Goal: Information Seeking & Learning: Learn about a topic

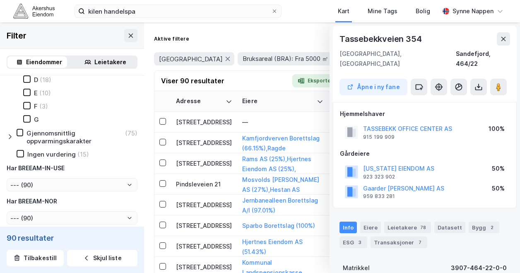
scroll to position [1075, 0]
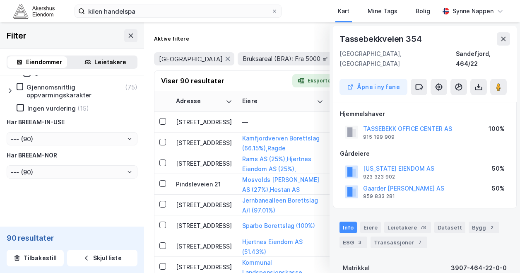
click at [79, 151] on div "Har BREEAM-NOR" at bounding box center [72, 155] width 131 height 10
click at [84, 146] on div "[PERSON_NAME] energikarakter (75) A (3) B (19) C (22) D (18) E (10) F (3) G Gje…" at bounding box center [72, 69] width 131 height 217
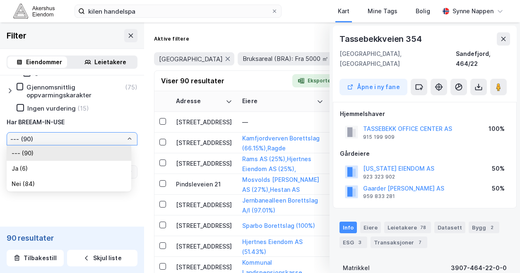
click at [94, 140] on input "--- (90)" at bounding box center [72, 138] width 130 height 12
drag, startPoint x: 94, startPoint y: 140, endPoint x: 58, endPoint y: 171, distance: 47.0
click at [58, 171] on li "Ja (6)" at bounding box center [69, 168] width 125 height 15
type input "Ja (6)"
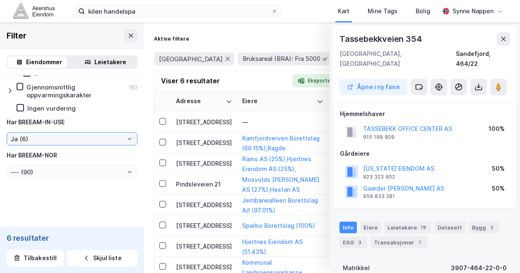
type input "Inkluder (6)"
type input "--- (6)"
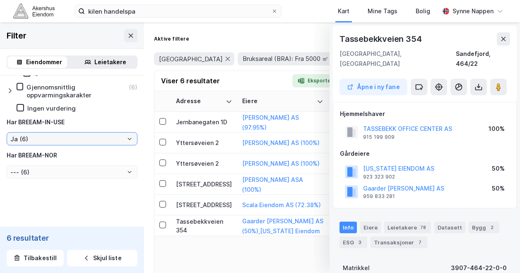
scroll to position [1067, 0]
click at [77, 132] on div "[PERSON_NAME] energikarakter (6) A B (1) C (2) D (2) E (1) F G Gjennomsnittlig …" at bounding box center [72, 69] width 131 height 217
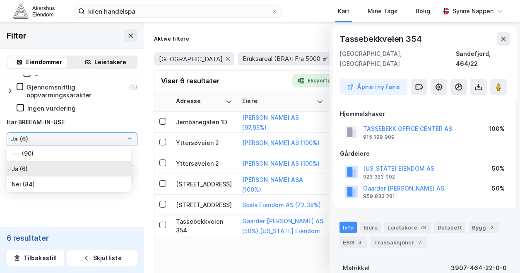
click at [81, 139] on input "Ja (6)" at bounding box center [72, 138] width 130 height 12
drag, startPoint x: 81, startPoint y: 139, endPoint x: 70, endPoint y: 187, distance: 49.2
click at [70, 187] on li "Nei (84)" at bounding box center [69, 183] width 125 height 15
type input "Nei (84)"
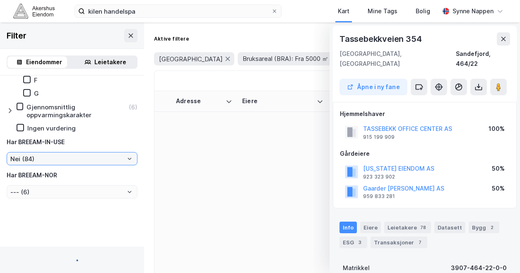
type input "Inkluder (84)"
type input "--- (84)"
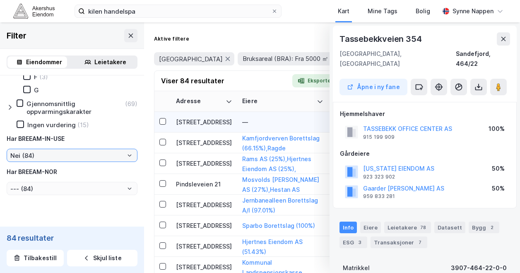
scroll to position [1075, 0]
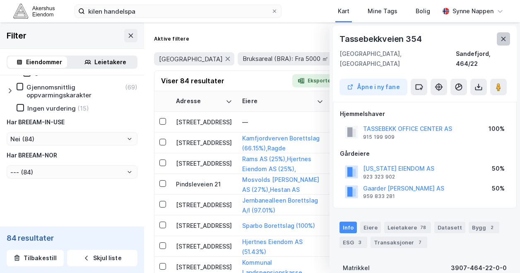
click at [502, 40] on icon at bounding box center [503, 39] width 5 height 4
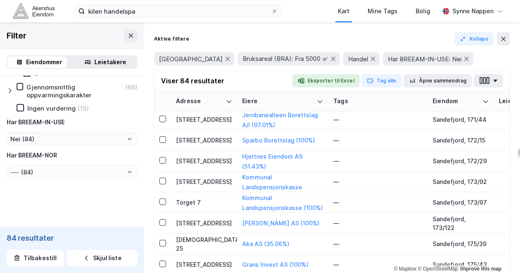
scroll to position [0, 0]
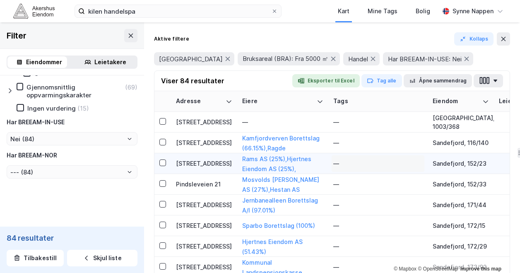
click at [348, 164] on div "—" at bounding box center [377, 163] width 89 height 13
click at [202, 164] on div "[STREET_ADDRESS]" at bounding box center [204, 163] width 56 height 9
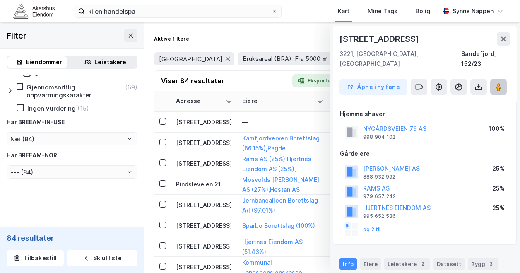
click at [495, 83] on icon at bounding box center [498, 87] width 8 height 8
click at [209, 180] on div "Pindsleveien 21" at bounding box center [204, 184] width 56 height 9
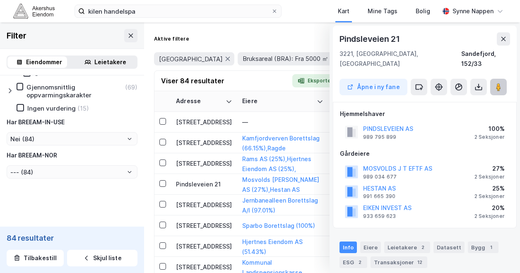
click at [496, 83] on image at bounding box center [498, 87] width 5 height 8
click at [224, 202] on div "[STREET_ADDRESS]" at bounding box center [204, 204] width 56 height 9
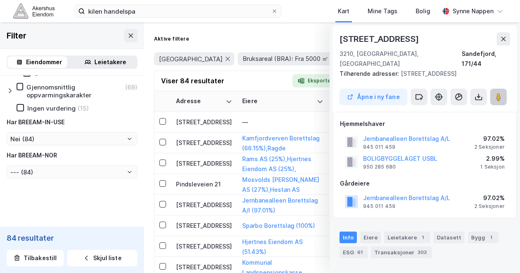
click at [500, 93] on image at bounding box center [498, 97] width 5 height 8
click at [204, 209] on td "[STREET_ADDRESS]" at bounding box center [204, 205] width 66 height 21
click at [211, 218] on td "[STREET_ADDRESS]" at bounding box center [204, 225] width 66 height 21
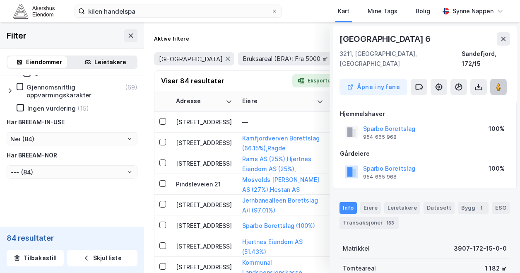
click at [491, 79] on button at bounding box center [498, 87] width 17 height 17
click at [214, 250] on td "[STREET_ADDRESS]" at bounding box center [204, 246] width 66 height 21
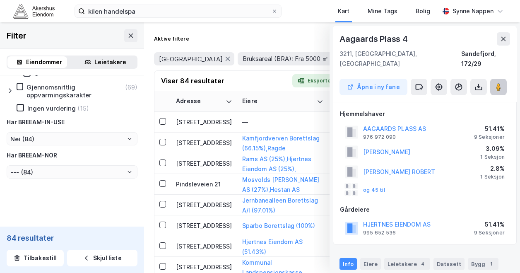
click at [499, 83] on image at bounding box center [498, 87] width 5 height 8
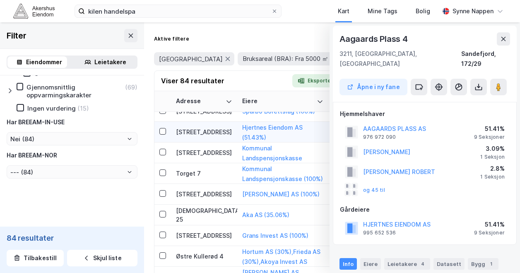
scroll to position [114, 0]
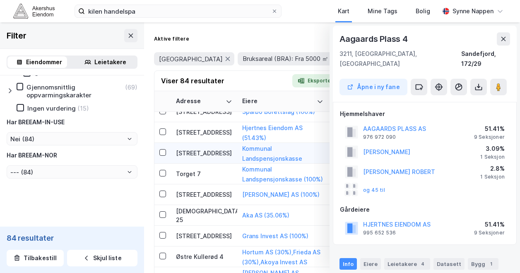
click at [207, 160] on td "[STREET_ADDRESS]" at bounding box center [204, 153] width 66 height 21
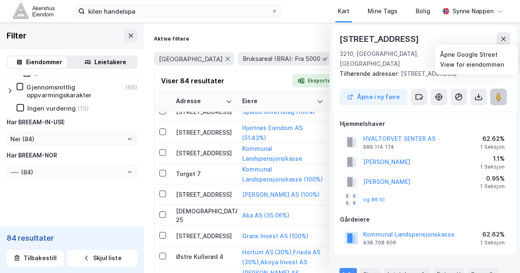
click at [493, 89] on button at bounding box center [498, 97] width 17 height 17
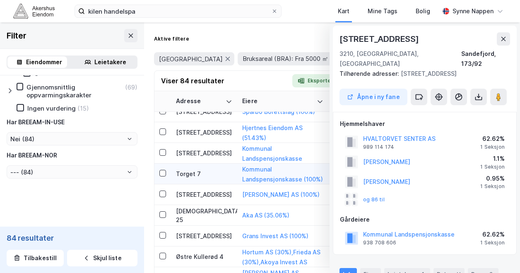
click at [209, 167] on td "Torget 7" at bounding box center [204, 173] width 66 height 21
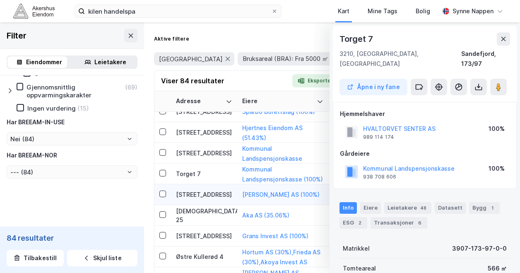
click at [204, 200] on td "[STREET_ADDRESS]" at bounding box center [204, 194] width 66 height 21
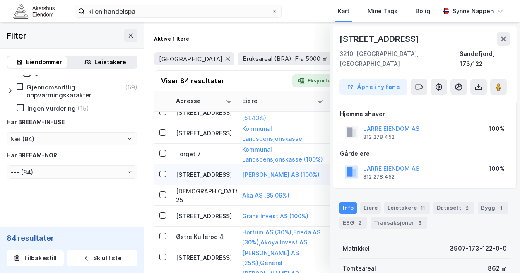
scroll to position [134, 0]
click at [503, 79] on button at bounding box center [498, 87] width 17 height 17
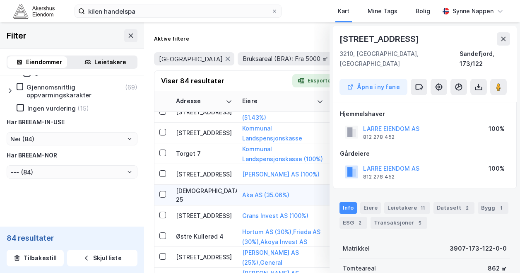
click at [196, 192] on div "[DEMOGRAPHIC_DATA] 25" at bounding box center [204, 194] width 56 height 17
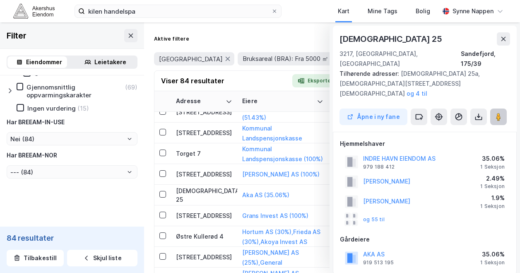
click at [500, 113] on image at bounding box center [498, 117] width 5 height 8
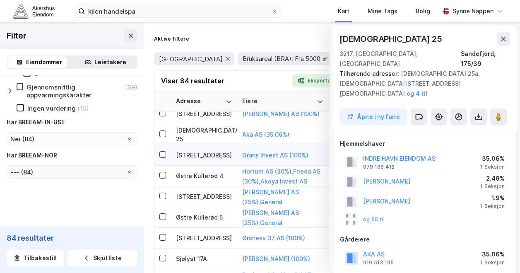
click at [220, 153] on div "[STREET_ADDRESS]" at bounding box center [204, 155] width 56 height 9
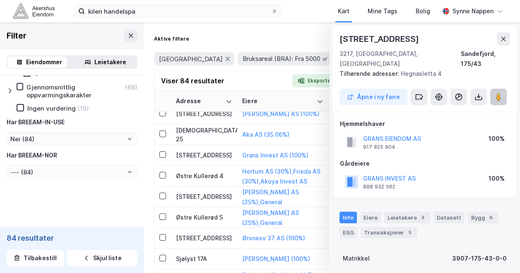
click at [494, 93] on icon at bounding box center [498, 97] width 8 height 8
click at [224, 180] on td "Østre Kullerød 4" at bounding box center [204, 176] width 66 height 21
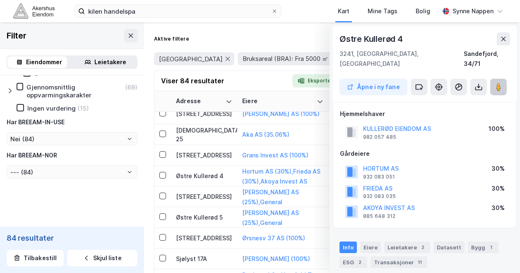
click at [496, 83] on image at bounding box center [498, 87] width 5 height 8
click at [199, 197] on div "[STREET_ADDRESS]" at bounding box center [204, 196] width 56 height 9
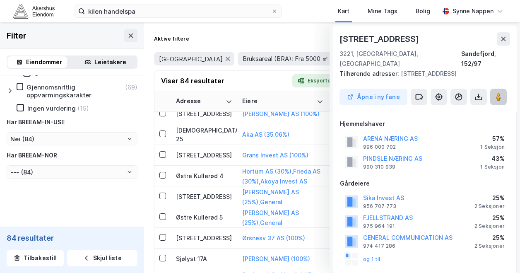
click at [497, 93] on image at bounding box center [498, 97] width 5 height 8
click at [212, 193] on div "[STREET_ADDRESS]" at bounding box center [204, 196] width 56 height 9
click at [221, 218] on div "Østre Kullerød 5" at bounding box center [204, 217] width 56 height 9
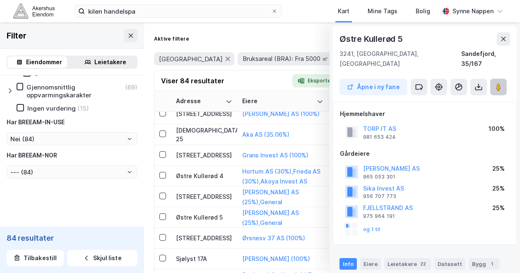
click at [499, 79] on button at bounding box center [498, 87] width 17 height 17
click at [221, 188] on td "[STREET_ADDRESS]" at bounding box center [204, 196] width 66 height 21
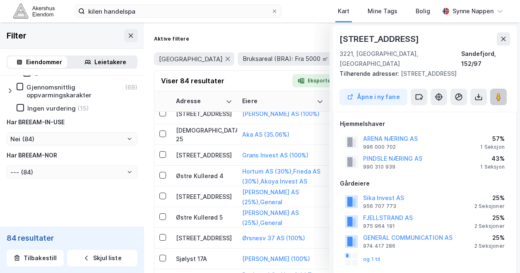
click at [493, 89] on button at bounding box center [498, 97] width 17 height 17
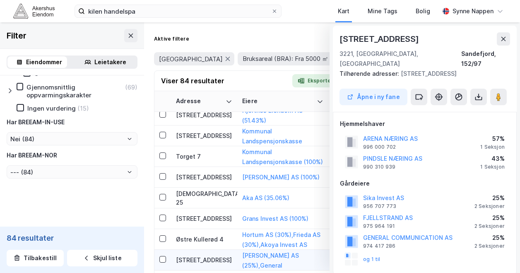
scroll to position [253, 0]
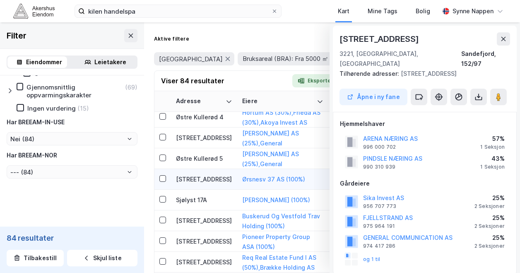
click at [224, 175] on div "[STREET_ADDRESS]" at bounding box center [204, 179] width 56 height 9
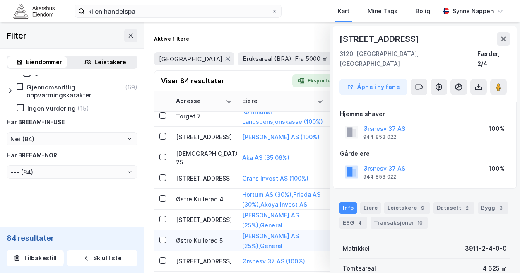
scroll to position [186, 0]
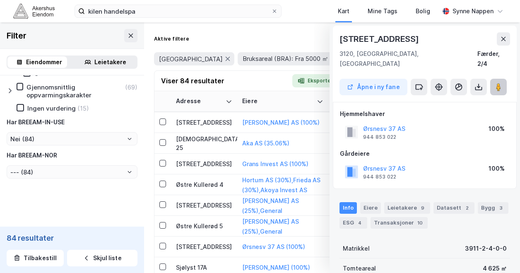
click at [505, 80] on button at bounding box center [498, 87] width 17 height 17
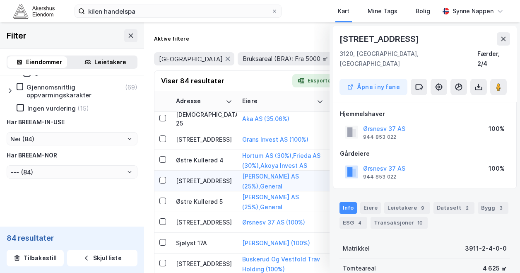
scroll to position [226, 0]
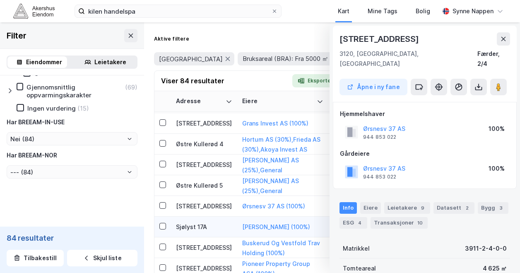
click at [214, 227] on div "Sjølyst 17A" at bounding box center [204, 226] width 56 height 9
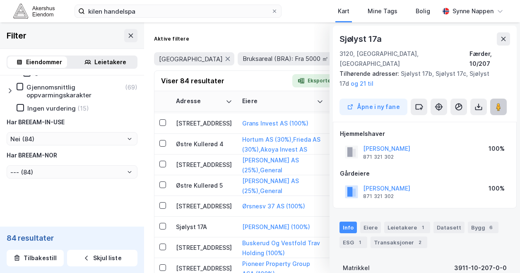
click at [500, 103] on image at bounding box center [498, 107] width 5 height 8
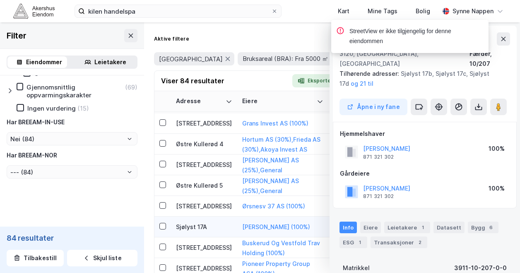
scroll to position [276, 0]
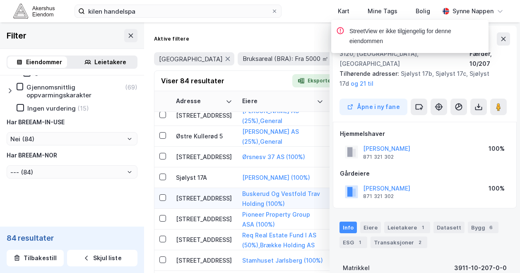
click at [208, 198] on div "[STREET_ADDRESS]" at bounding box center [204, 198] width 56 height 9
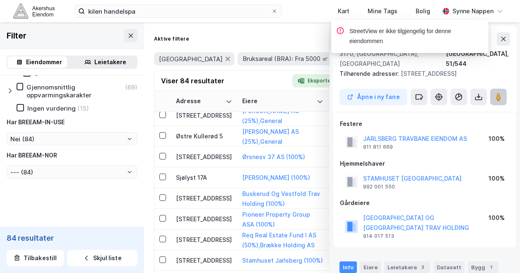
click at [498, 93] on image at bounding box center [498, 97] width 5 height 8
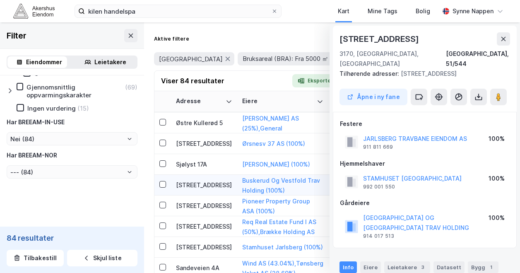
scroll to position [296, 0]
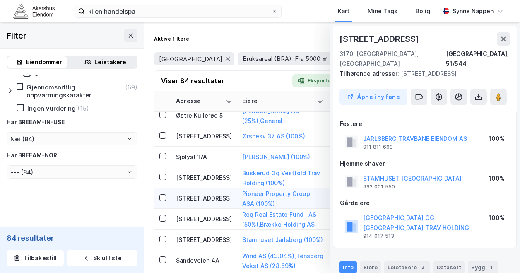
click at [221, 195] on div "[STREET_ADDRESS]" at bounding box center [204, 198] width 56 height 9
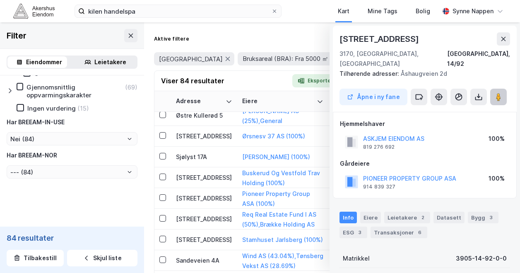
click at [497, 93] on image at bounding box center [498, 97] width 5 height 8
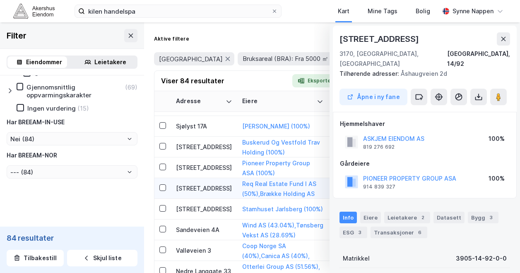
scroll to position [332, 0]
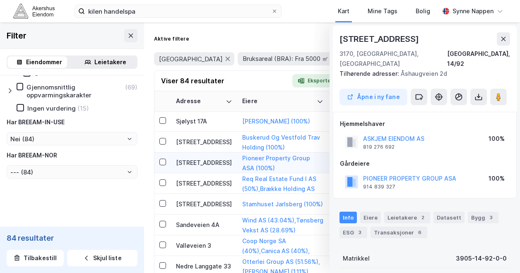
click at [218, 164] on div "[STREET_ADDRESS]" at bounding box center [204, 162] width 56 height 9
click at [500, 93] on image at bounding box center [498, 97] width 5 height 8
click at [188, 185] on div "[STREET_ADDRESS]" at bounding box center [204, 183] width 56 height 9
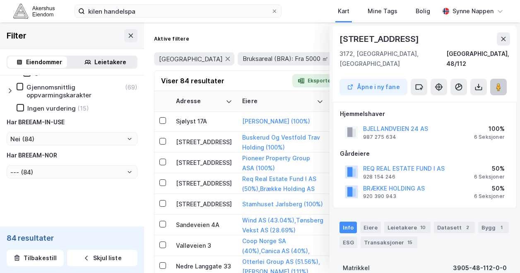
click at [499, 83] on image at bounding box center [498, 87] width 5 height 8
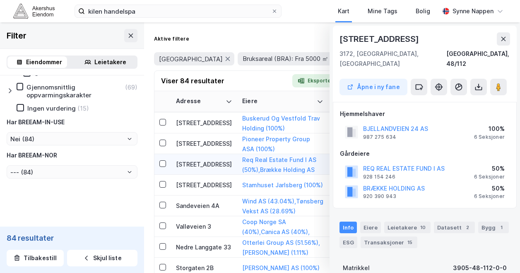
scroll to position [352, 0]
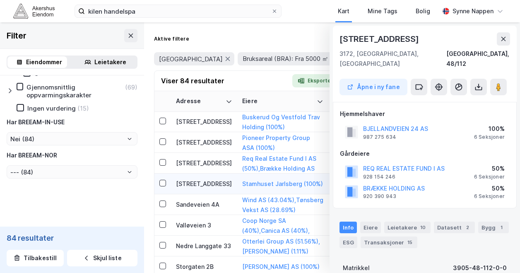
click at [200, 182] on div "[STREET_ADDRESS]" at bounding box center [204, 183] width 56 height 9
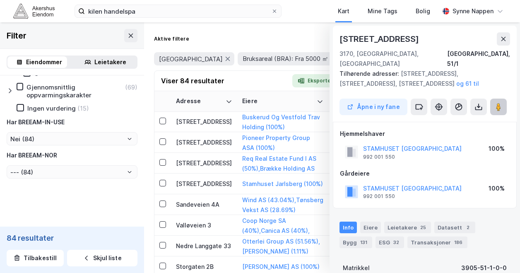
click at [500, 103] on image at bounding box center [498, 107] width 5 height 8
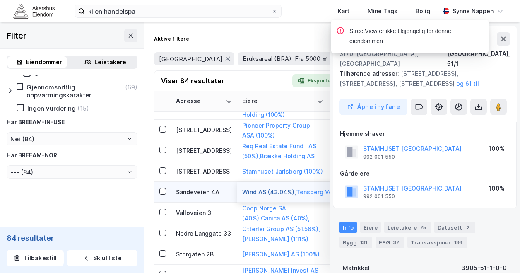
scroll to position [365, 0]
click at [214, 191] on div "Sandeveien 4A" at bounding box center [204, 191] width 56 height 9
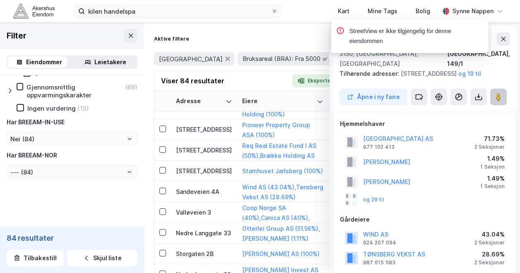
click at [493, 97] on button at bounding box center [498, 97] width 17 height 17
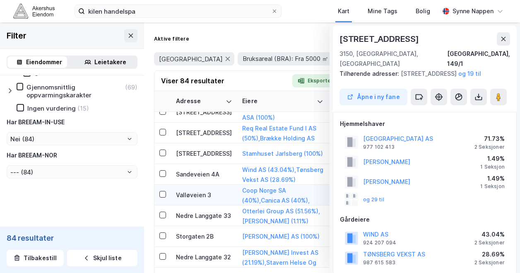
scroll to position [383, 0]
click at [215, 186] on td "Valløveien 3" at bounding box center [204, 194] width 66 height 21
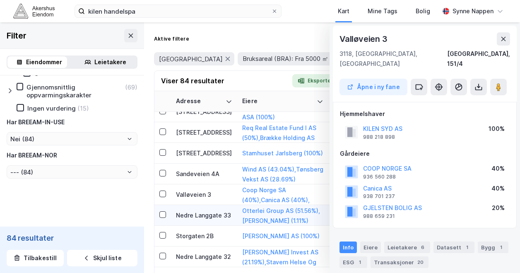
click at [220, 211] on div "Nedre Langgate 33" at bounding box center [204, 215] width 56 height 9
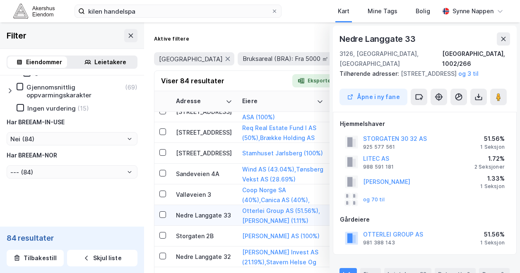
click at [215, 211] on div "Nedre Langgate 33" at bounding box center [204, 215] width 56 height 9
click at [501, 93] on icon at bounding box center [498, 97] width 8 height 8
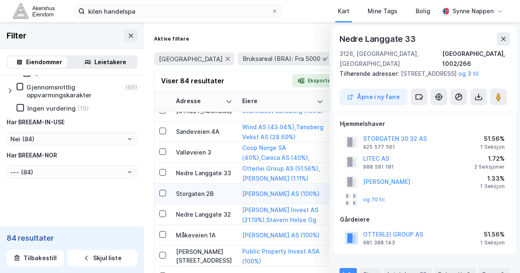
click at [212, 195] on div "Storgaten 2B" at bounding box center [204, 193] width 56 height 9
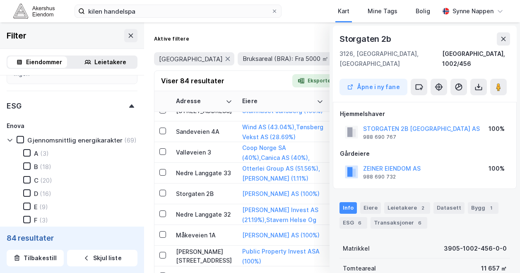
scroll to position [907, 0]
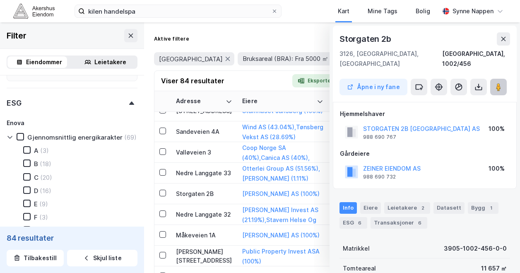
click at [499, 79] on button at bounding box center [498, 87] width 17 height 17
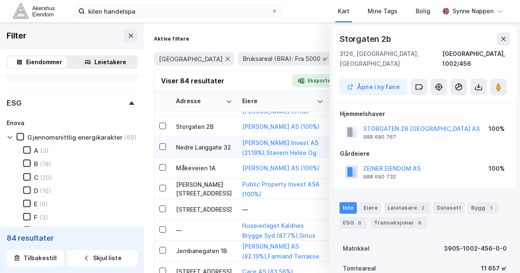
click at [223, 152] on td "Nedre Langgate 32" at bounding box center [204, 147] width 66 height 21
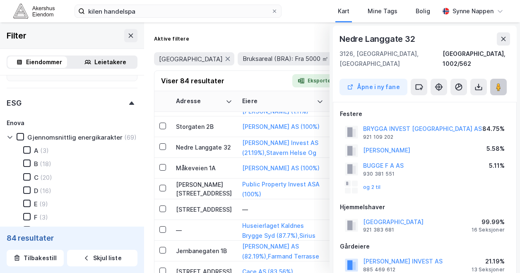
click at [502, 83] on icon at bounding box center [498, 87] width 8 height 8
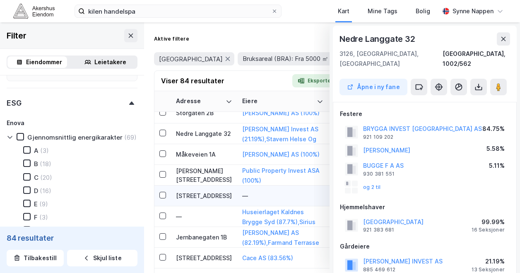
scroll to position [506, 0]
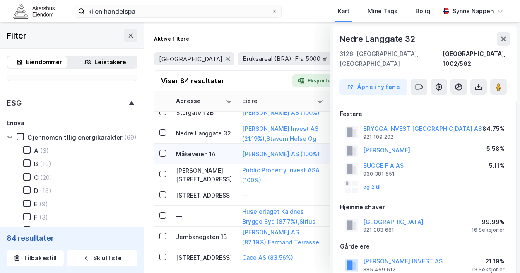
click at [214, 155] on div "Måkeveien 1A" at bounding box center [204, 153] width 56 height 9
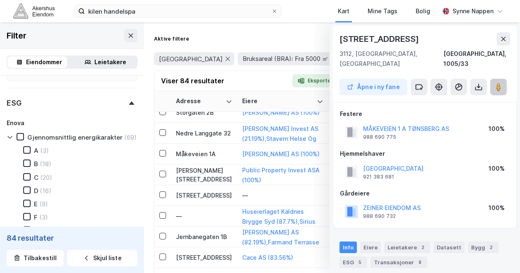
click at [499, 79] on button at bounding box center [498, 87] width 17 height 17
click at [213, 174] on div "[PERSON_NAME][STREET_ADDRESS]" at bounding box center [204, 174] width 56 height 17
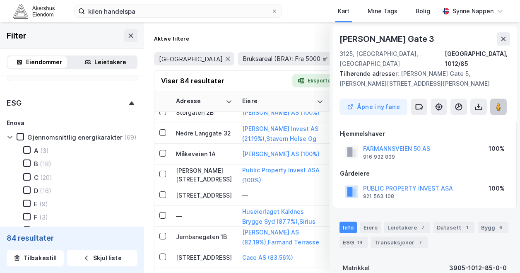
click at [497, 103] on image at bounding box center [498, 107] width 5 height 8
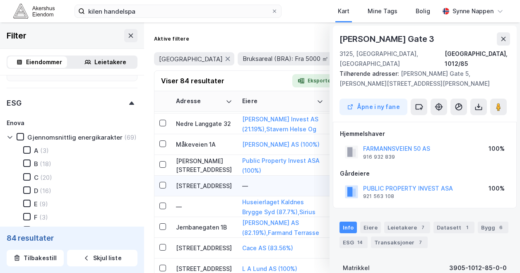
scroll to position [516, 0]
click at [209, 185] on div "[STREET_ADDRESS]" at bounding box center [204, 185] width 56 height 9
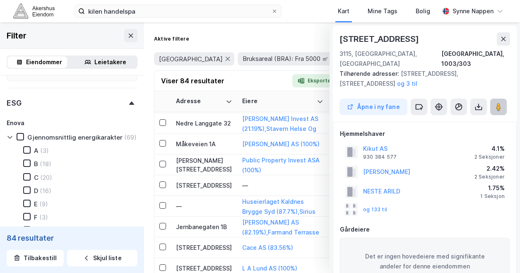
click at [500, 103] on image at bounding box center [498, 107] width 5 height 8
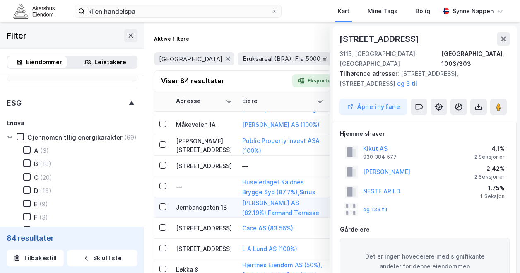
click at [208, 211] on div "Jernbanegaten 1B" at bounding box center [204, 207] width 56 height 9
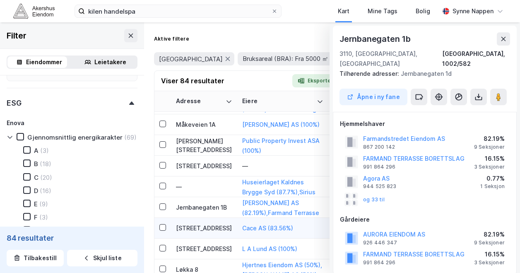
click at [200, 221] on td "[STREET_ADDRESS]" at bounding box center [204, 228] width 66 height 21
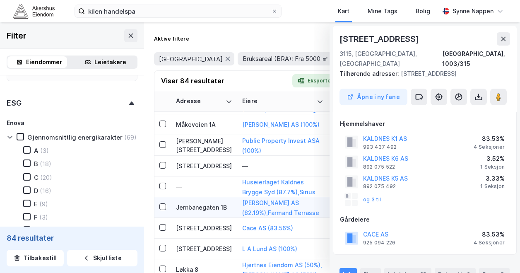
scroll to position [586, 0]
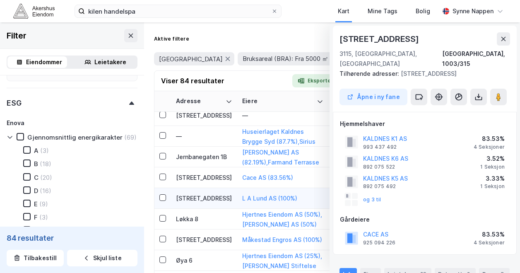
click at [195, 195] on div "[STREET_ADDRESS]" at bounding box center [204, 198] width 56 height 9
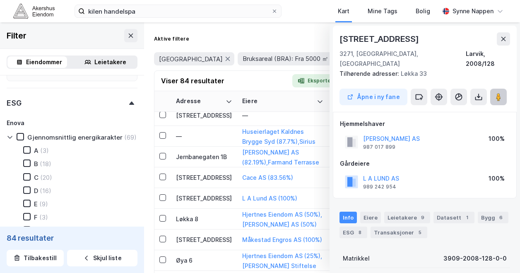
click at [492, 89] on button at bounding box center [498, 97] width 17 height 17
click at [214, 218] on div "Løkka 8" at bounding box center [204, 218] width 56 height 9
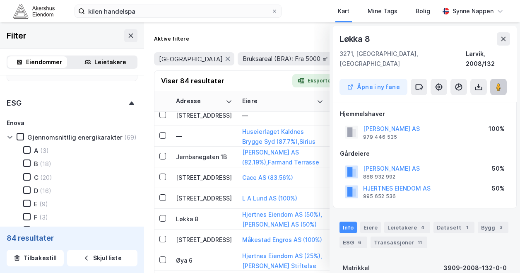
click at [496, 83] on image at bounding box center [498, 87] width 5 height 8
click at [212, 221] on div "Løkka 8" at bounding box center [204, 218] width 56 height 9
click at [214, 234] on td "[STREET_ADDRESS]" at bounding box center [204, 239] width 66 height 21
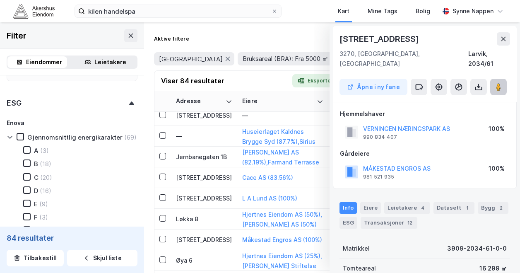
click at [493, 79] on button at bounding box center [498, 87] width 17 height 17
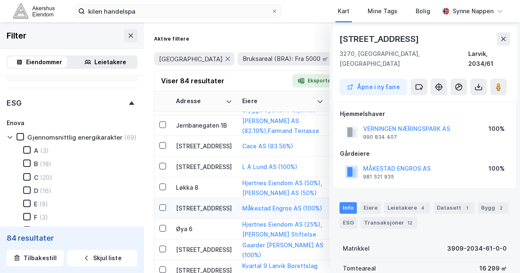
scroll to position [631, 0]
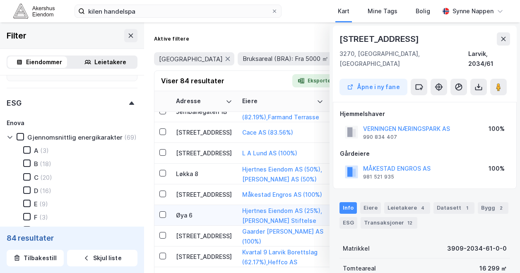
click at [219, 218] on div "Øya 6" at bounding box center [204, 215] width 56 height 9
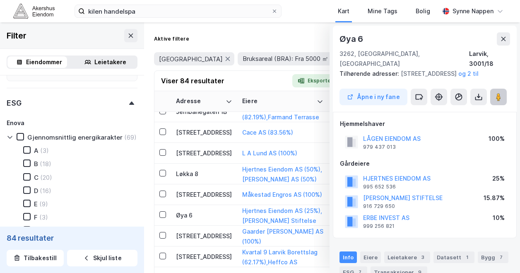
click at [496, 93] on image at bounding box center [498, 97] width 5 height 8
click at [225, 235] on div "[STREET_ADDRESS]" at bounding box center [204, 235] width 56 height 9
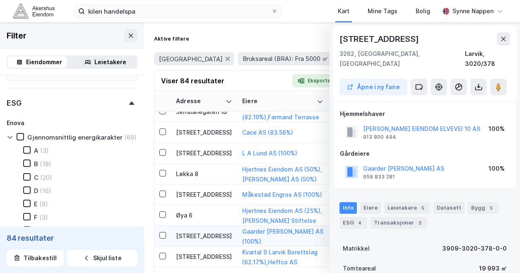
scroll to position [647, 0]
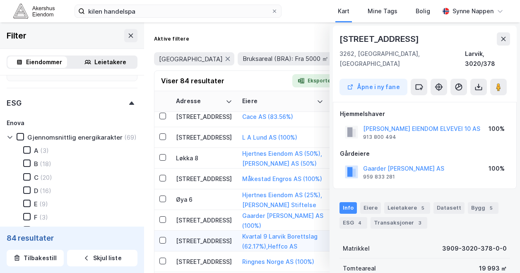
click at [227, 238] on div "[STREET_ADDRESS]" at bounding box center [204, 240] width 56 height 9
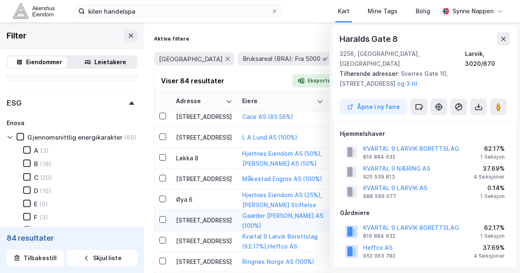
click at [223, 223] on div "[STREET_ADDRESS]" at bounding box center [204, 220] width 56 height 9
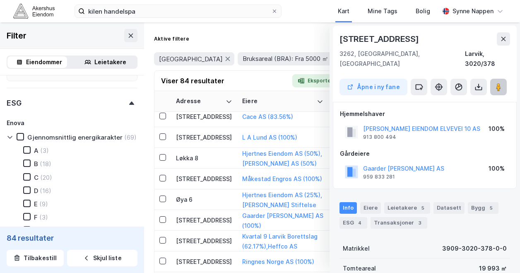
click at [492, 79] on button at bounding box center [498, 87] width 17 height 17
click at [218, 235] on td "[STREET_ADDRESS]" at bounding box center [204, 241] width 66 height 21
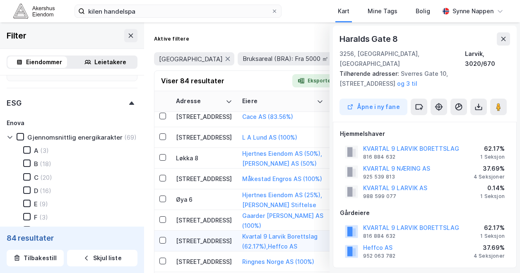
scroll to position [695, 0]
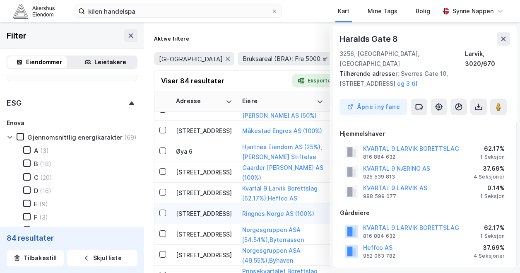
click at [218, 219] on td "[STREET_ADDRESS]" at bounding box center [204, 213] width 66 height 21
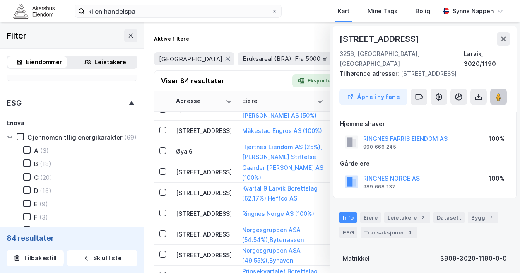
click at [498, 93] on image at bounding box center [498, 97] width 5 height 8
click at [218, 232] on div "[STREET_ADDRESS]" at bounding box center [204, 234] width 56 height 9
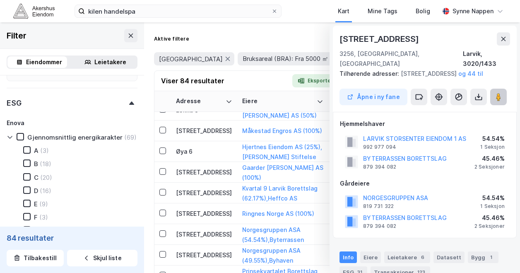
click at [492, 93] on button at bounding box center [498, 97] width 17 height 17
click at [217, 252] on div "[STREET_ADDRESS]" at bounding box center [204, 254] width 56 height 9
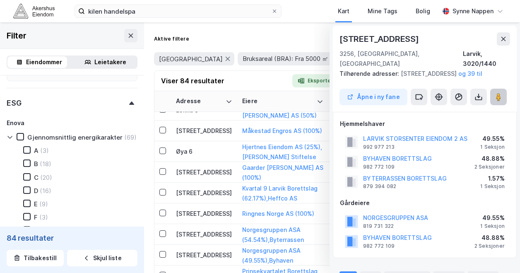
click at [498, 95] on image at bounding box center [498, 97] width 5 height 8
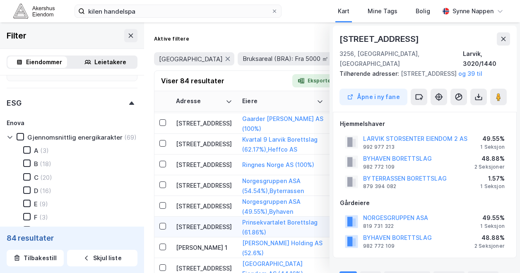
click at [225, 231] on div "[STREET_ADDRESS]" at bounding box center [204, 226] width 56 height 9
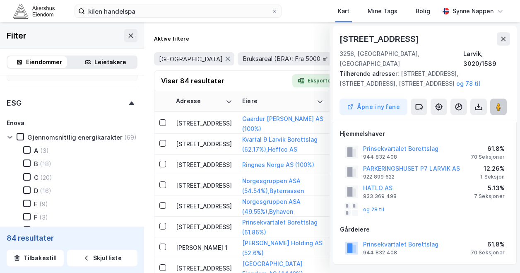
click at [502, 101] on button at bounding box center [498, 107] width 17 height 17
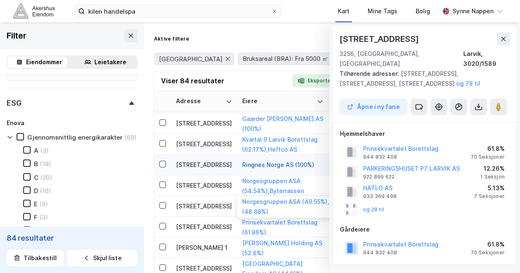
scroll to position [795, 0]
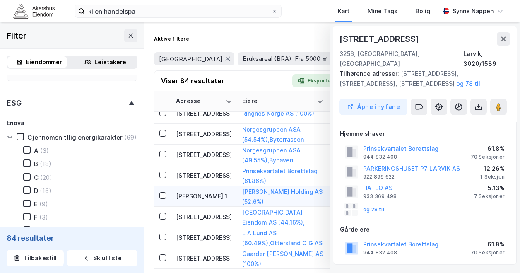
click at [208, 200] on td "[PERSON_NAME] 1" at bounding box center [204, 196] width 66 height 21
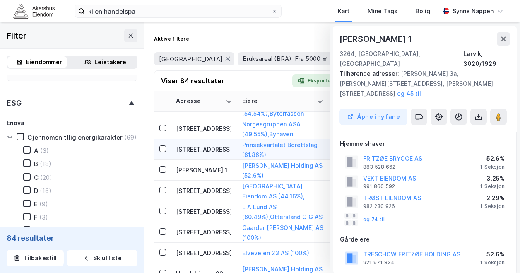
scroll to position [822, 0]
click at [495, 108] on button at bounding box center [498, 116] width 17 height 17
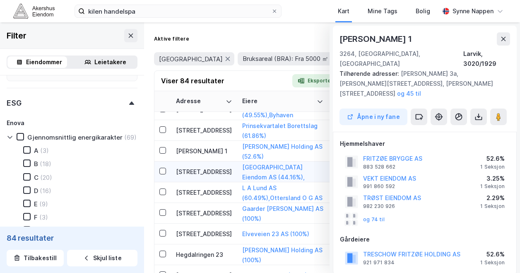
scroll to position [843, 0]
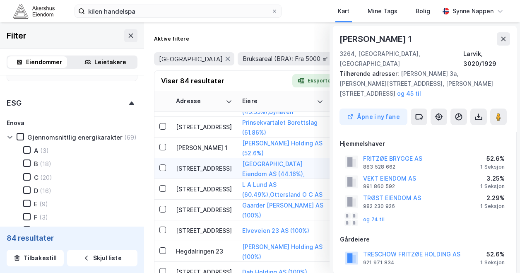
click at [215, 169] on div "[STREET_ADDRESS]" at bounding box center [204, 168] width 56 height 9
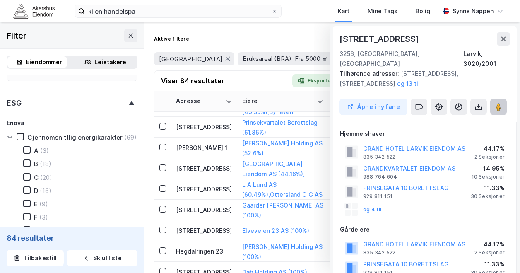
click at [500, 103] on image at bounding box center [498, 107] width 5 height 8
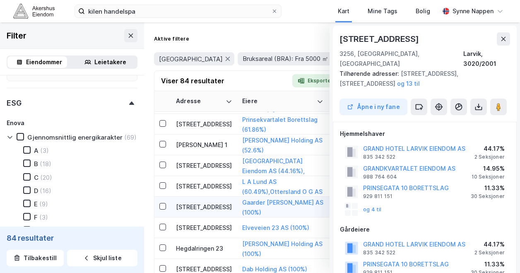
scroll to position [855, 0]
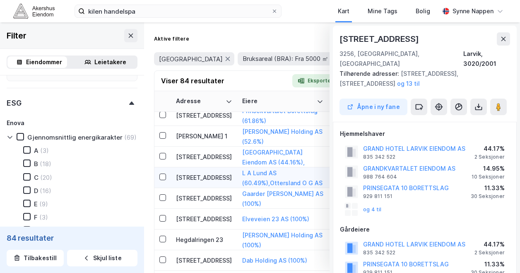
click at [216, 175] on div "[STREET_ADDRESS]" at bounding box center [204, 177] width 56 height 9
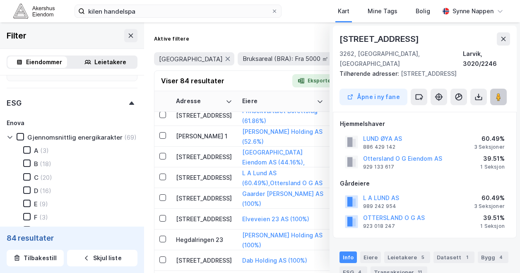
click at [500, 93] on image at bounding box center [498, 97] width 5 height 8
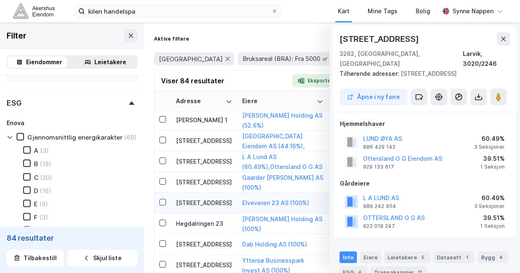
scroll to position [872, 0]
click at [211, 183] on div "[STREET_ADDRESS]" at bounding box center [204, 181] width 56 height 9
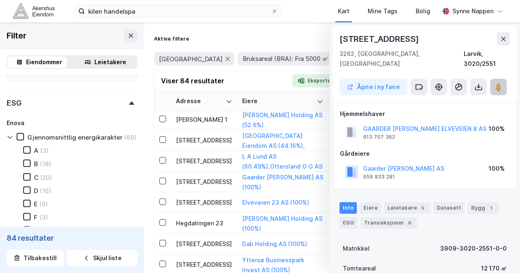
click at [493, 81] on button at bounding box center [498, 87] width 17 height 17
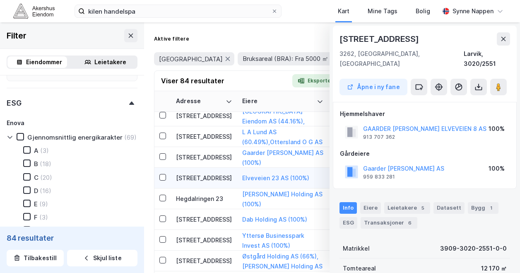
click at [216, 173] on td "[STREET_ADDRESS]" at bounding box center [204, 178] width 66 height 21
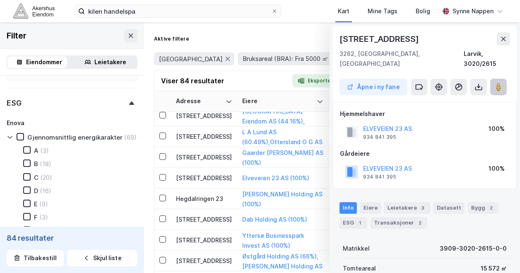
click at [501, 83] on icon at bounding box center [498, 87] width 8 height 8
click at [220, 194] on div "Hegdalringen 23" at bounding box center [204, 198] width 56 height 9
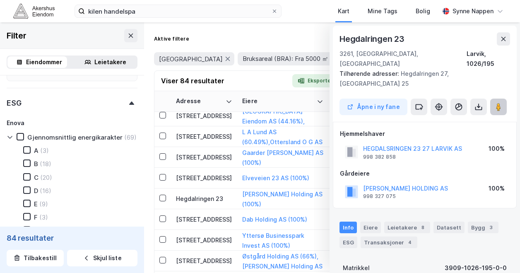
click at [500, 99] on button at bounding box center [498, 107] width 17 height 17
click at [220, 213] on td "[STREET_ADDRESS]" at bounding box center [204, 219] width 66 height 21
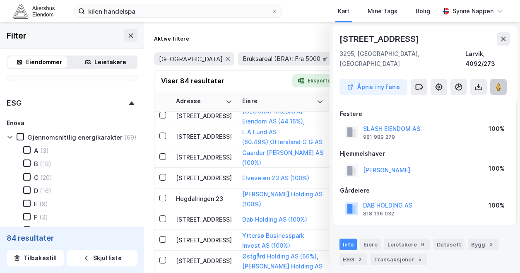
click at [497, 83] on image at bounding box center [498, 87] width 5 height 8
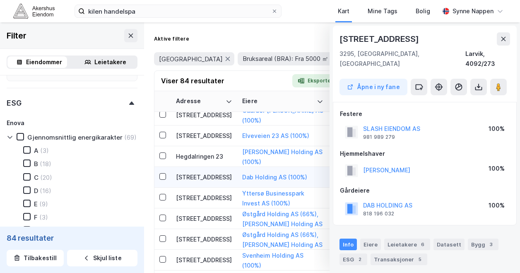
scroll to position [989, 0]
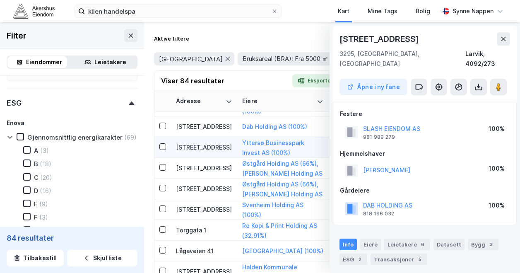
click at [215, 147] on div "[STREET_ADDRESS]" at bounding box center [204, 147] width 56 height 9
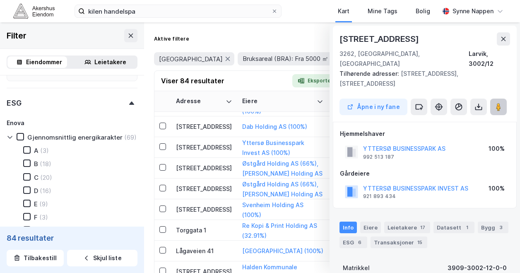
click at [490, 102] on button at bounding box center [498, 107] width 17 height 17
click at [203, 162] on td "[STREET_ADDRESS]" at bounding box center [204, 168] width 66 height 21
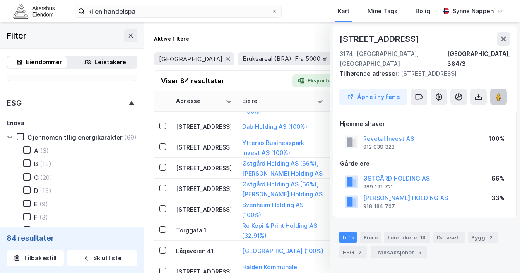
click at [496, 93] on image at bounding box center [498, 97] width 5 height 8
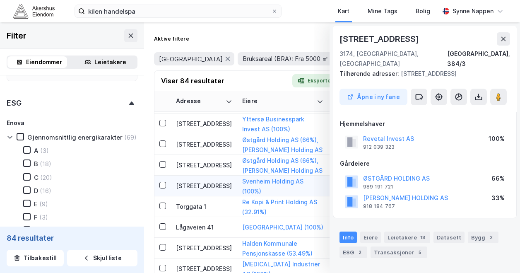
scroll to position [1041, 0]
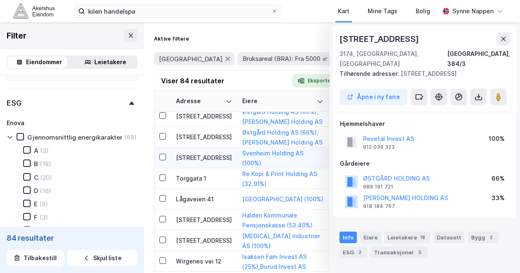
click at [225, 149] on td "[STREET_ADDRESS]" at bounding box center [204, 157] width 66 height 21
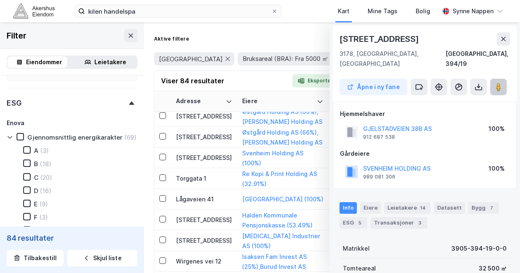
click at [502, 83] on icon at bounding box center [498, 87] width 8 height 8
click at [210, 161] on div "[STREET_ADDRESS]" at bounding box center [204, 157] width 56 height 9
click at [495, 83] on icon at bounding box center [498, 87] width 8 height 8
click at [211, 137] on div "[STREET_ADDRESS]" at bounding box center [204, 136] width 56 height 9
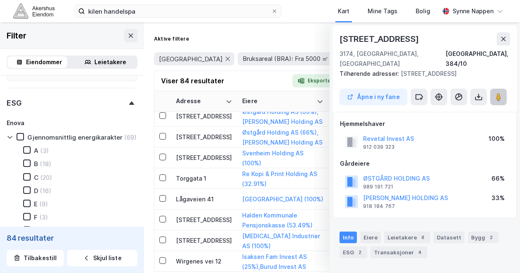
click at [497, 94] on button at bounding box center [498, 97] width 17 height 17
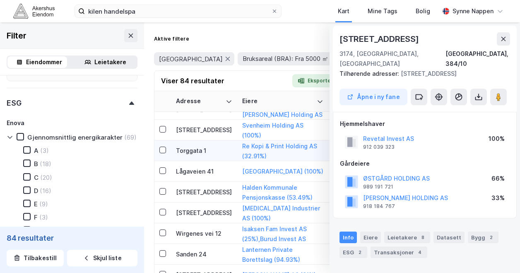
scroll to position [1088, 0]
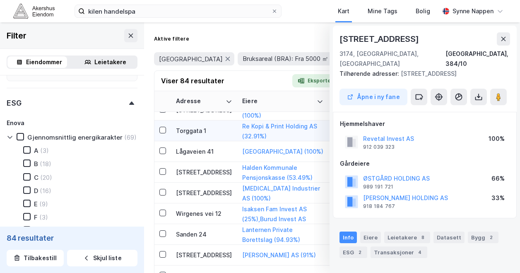
click at [210, 126] on div "Torggata 1" at bounding box center [204, 130] width 56 height 9
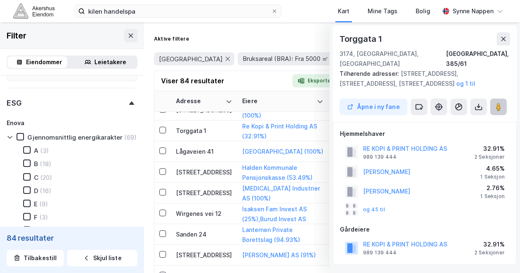
click at [493, 100] on button at bounding box center [498, 107] width 17 height 17
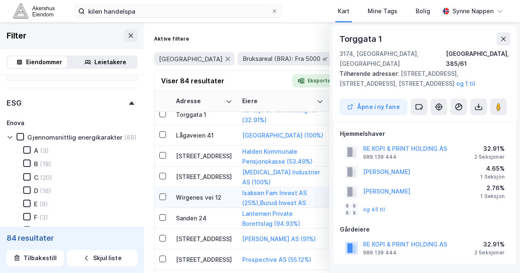
scroll to position [1107, 0]
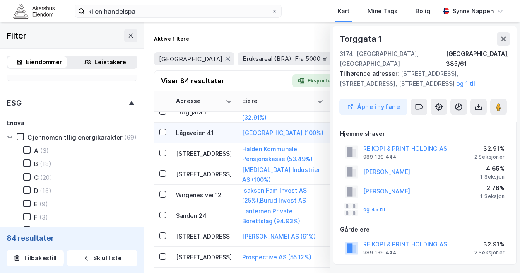
click at [214, 135] on div "Lågaveien 41" at bounding box center [204, 132] width 56 height 9
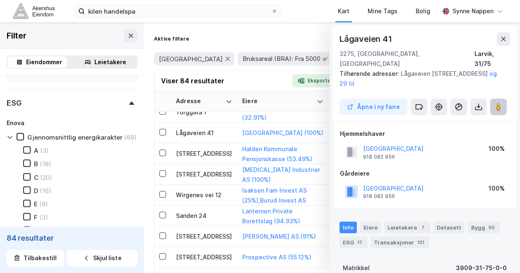
click at [501, 103] on icon at bounding box center [498, 107] width 8 height 8
click at [211, 155] on div "[STREET_ADDRESS]" at bounding box center [204, 153] width 56 height 9
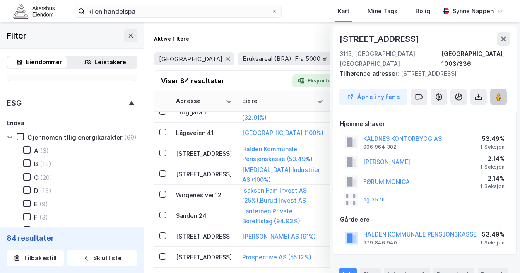
click at [494, 91] on button at bounding box center [498, 97] width 17 height 17
click at [212, 195] on div "Wirgenes vei 12" at bounding box center [204, 194] width 56 height 9
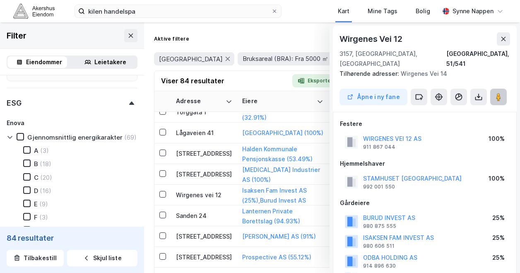
click at [502, 92] on button at bounding box center [498, 97] width 17 height 17
click at [214, 216] on div "Sanden 24" at bounding box center [204, 215] width 56 height 9
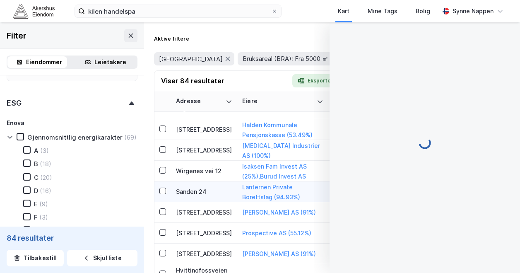
scroll to position [1156, 0]
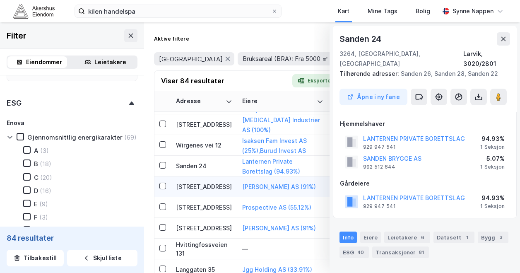
click at [217, 188] on div "[STREET_ADDRESS]" at bounding box center [204, 186] width 56 height 9
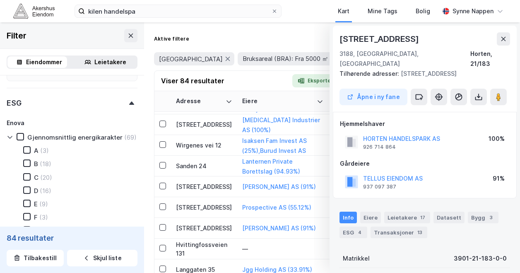
click at [501, 78] on div "[STREET_ADDRESS] Tilhørende adresser: [STREET_ADDRESS], [STREET_ADDRESS] fane" at bounding box center [425, 69] width 184 height 86
click at [501, 93] on icon at bounding box center [498, 97] width 8 height 8
click at [223, 206] on div "[STREET_ADDRESS]" at bounding box center [204, 207] width 56 height 9
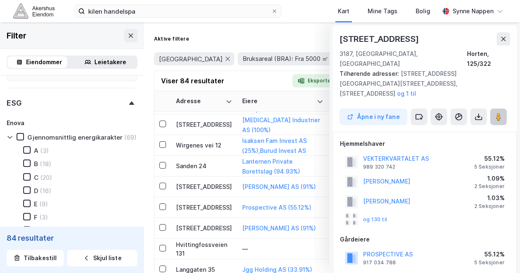
click at [500, 108] on button at bounding box center [498, 116] width 17 height 17
click at [212, 227] on div "[STREET_ADDRESS]" at bounding box center [204, 227] width 56 height 9
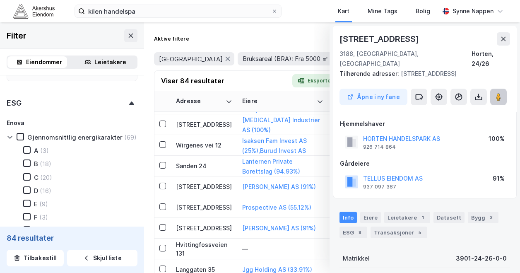
click at [499, 93] on image at bounding box center [498, 97] width 5 height 8
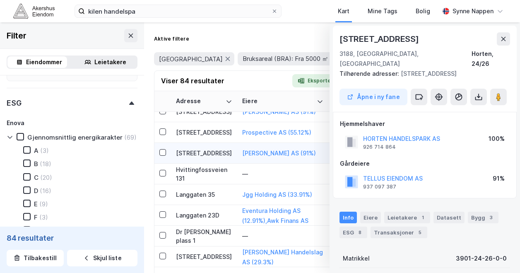
scroll to position [1260, 0]
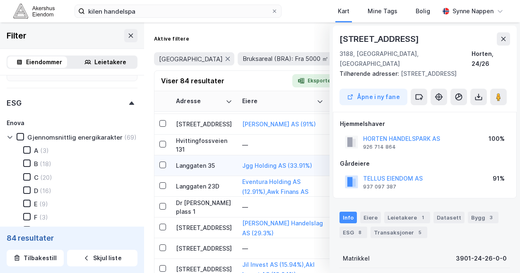
click at [217, 166] on div "Langgaten 35" at bounding box center [204, 165] width 56 height 9
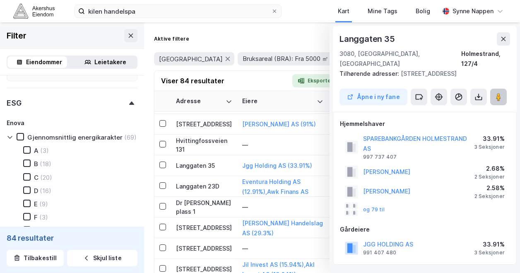
click at [494, 96] on button at bounding box center [498, 97] width 17 height 17
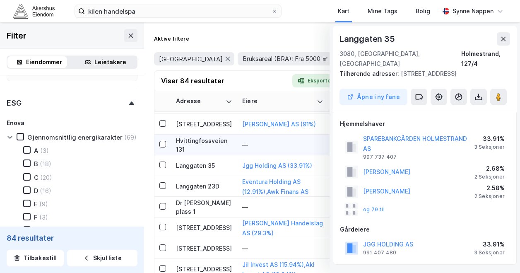
click at [205, 146] on div "Hvittingfossveien 131" at bounding box center [204, 144] width 56 height 17
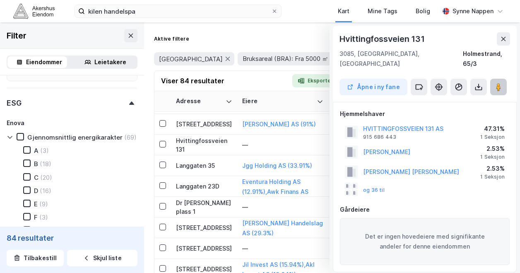
click at [496, 83] on image at bounding box center [498, 87] width 5 height 8
click at [219, 182] on div "Langgaten 23D" at bounding box center [204, 186] width 56 height 9
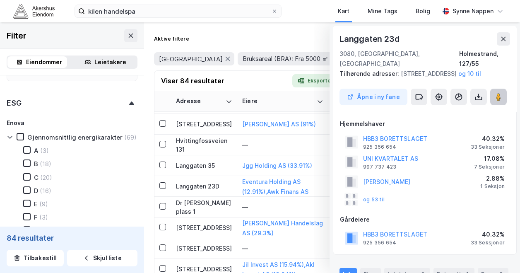
click at [497, 97] on image at bounding box center [498, 97] width 5 height 8
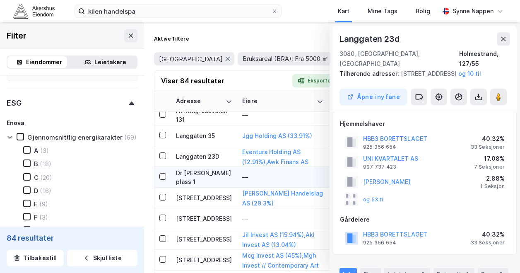
click at [220, 174] on div "Dr [PERSON_NAME] plass 1" at bounding box center [204, 176] width 56 height 17
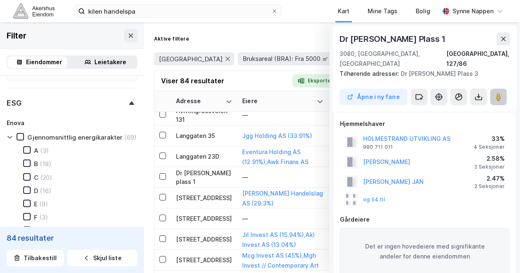
click at [501, 93] on icon at bounding box center [498, 97] width 8 height 8
click at [211, 196] on div "[STREET_ADDRESS]" at bounding box center [204, 197] width 56 height 9
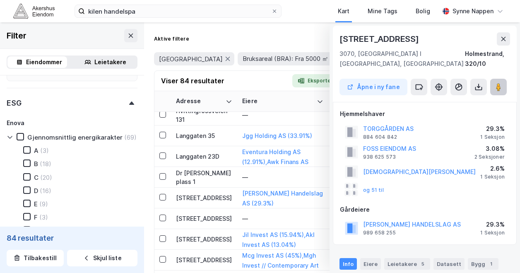
click at [497, 83] on image at bounding box center [498, 87] width 5 height 8
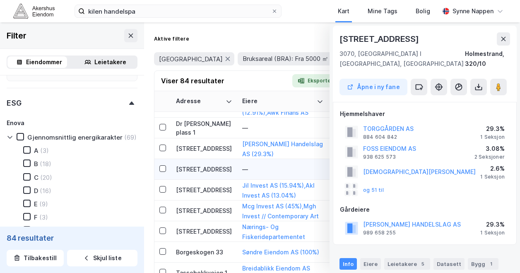
click at [211, 163] on td "[STREET_ADDRESS]" at bounding box center [204, 169] width 66 height 21
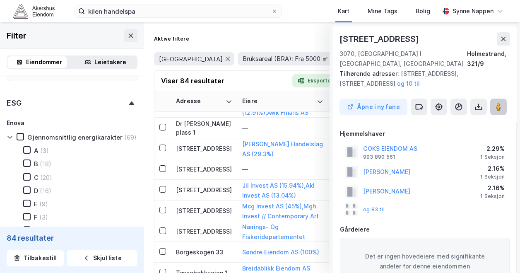
click at [502, 102] on button at bounding box center [498, 107] width 17 height 17
click at [194, 188] on div "[STREET_ADDRESS]" at bounding box center [204, 189] width 56 height 9
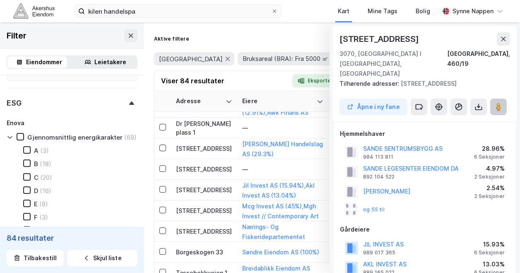
click at [492, 99] on button at bounding box center [498, 107] width 17 height 17
click at [225, 189] on div "[STREET_ADDRESS]" at bounding box center [204, 189] width 56 height 9
click at [199, 205] on td "[STREET_ADDRESS]" at bounding box center [204, 210] width 66 height 21
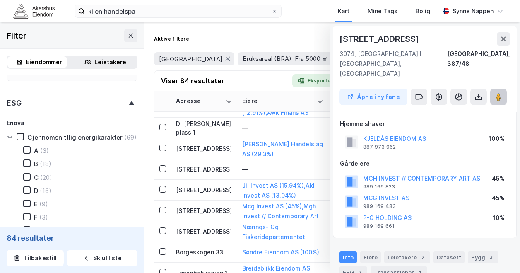
click at [497, 93] on image at bounding box center [498, 97] width 5 height 8
click at [498, 89] on button at bounding box center [498, 97] width 17 height 17
click at [213, 227] on div "[STREET_ADDRESS]" at bounding box center [204, 231] width 56 height 9
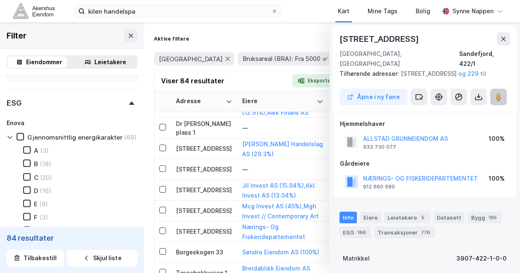
click at [495, 99] on icon at bounding box center [498, 97] width 8 height 8
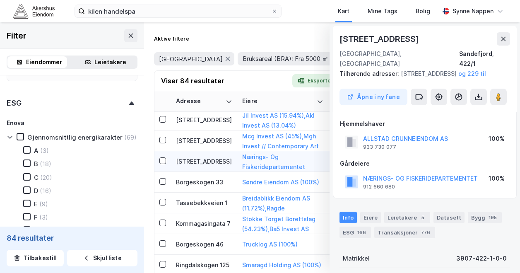
scroll to position [1418, 0]
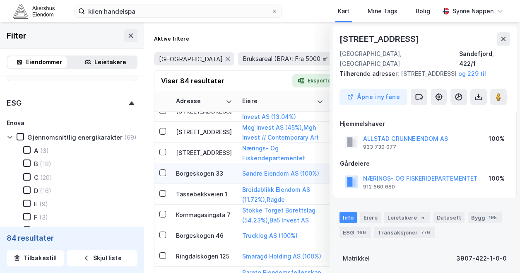
click at [219, 178] on td "Borgeskogen 33" at bounding box center [204, 173] width 66 height 21
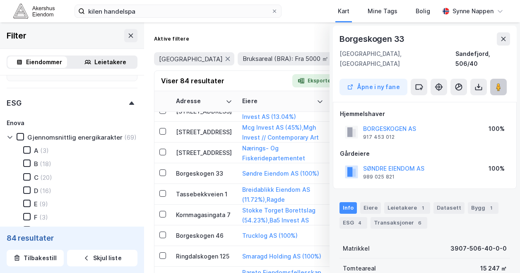
click at [501, 83] on icon at bounding box center [498, 87] width 8 height 8
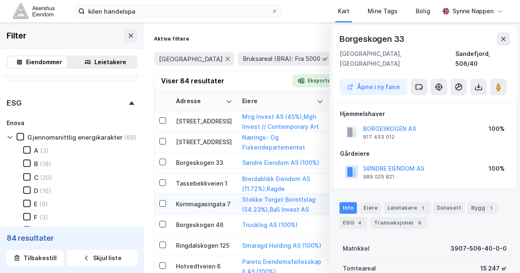
scroll to position [1442, 0]
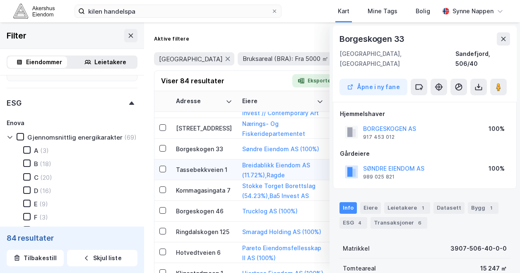
click at [216, 178] on td "Tassebekkveien 1" at bounding box center [204, 169] width 66 height 21
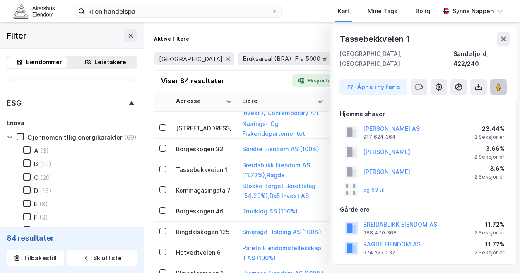
click at [495, 83] on icon at bounding box center [498, 87] width 8 height 8
click at [202, 190] on div "Kornmagasingata 7" at bounding box center [204, 190] width 56 height 9
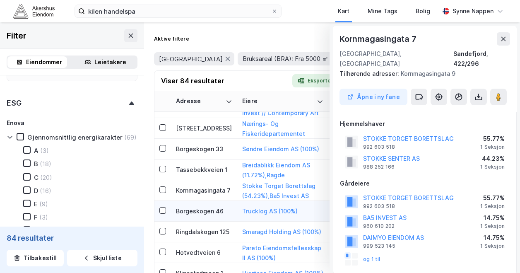
click at [208, 209] on div "Borgeskogen 46" at bounding box center [204, 211] width 56 height 9
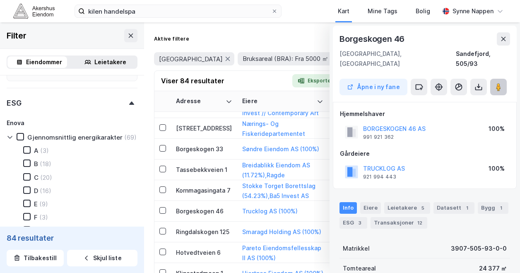
click at [497, 83] on image at bounding box center [498, 87] width 5 height 8
click at [215, 223] on td "Ringdalskogen 125" at bounding box center [204, 231] width 66 height 21
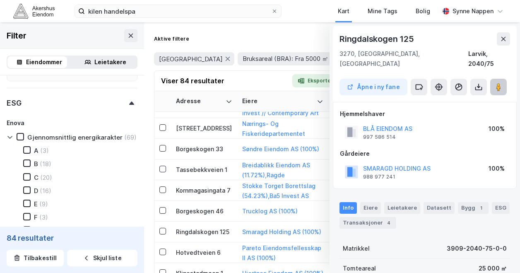
click at [495, 83] on icon at bounding box center [498, 87] width 8 height 8
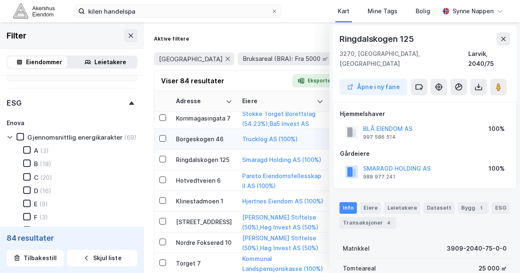
scroll to position [1515, 0]
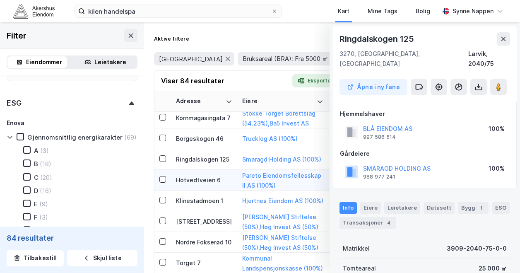
click at [209, 176] on div "Hotvedtveien 6" at bounding box center [204, 179] width 56 height 9
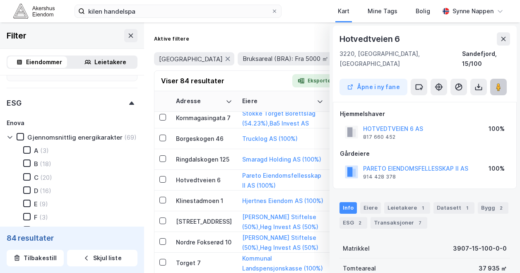
click at [498, 83] on image at bounding box center [498, 87] width 5 height 8
click at [220, 202] on div "Klinestadmoen 1" at bounding box center [204, 200] width 56 height 9
click at [500, 83] on image at bounding box center [498, 87] width 5 height 8
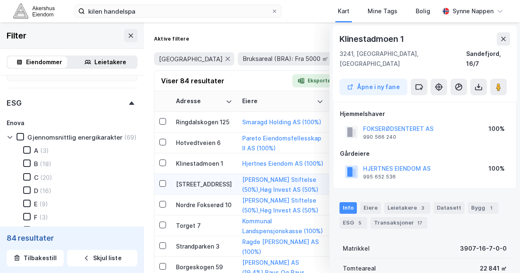
scroll to position [1558, 0]
click at [211, 180] on div "[STREET_ADDRESS]" at bounding box center [204, 184] width 56 height 9
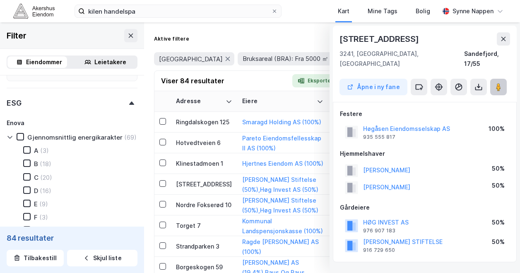
click at [493, 79] on button at bounding box center [498, 87] width 17 height 17
click at [224, 195] on td "Nordre Fokserød 10" at bounding box center [204, 205] width 66 height 21
click at [495, 83] on icon at bounding box center [498, 87] width 8 height 8
click at [494, 83] on icon at bounding box center [498, 87] width 8 height 8
click at [218, 221] on div "Torget 7" at bounding box center [204, 225] width 56 height 9
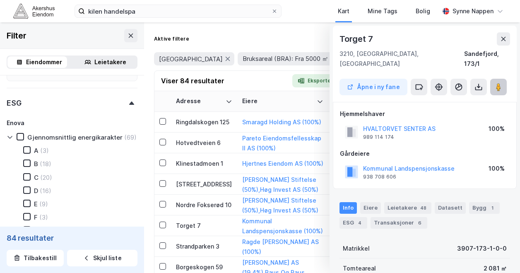
click at [499, 83] on image at bounding box center [498, 87] width 5 height 8
click at [219, 247] on td "Strandparken 3" at bounding box center [204, 246] width 66 height 21
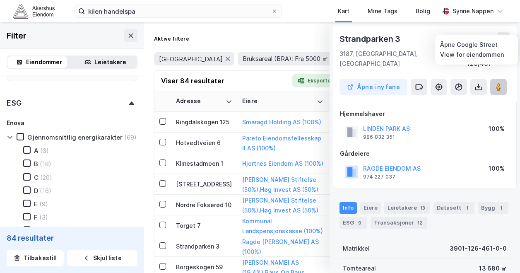
click at [490, 80] on button at bounding box center [498, 87] width 17 height 17
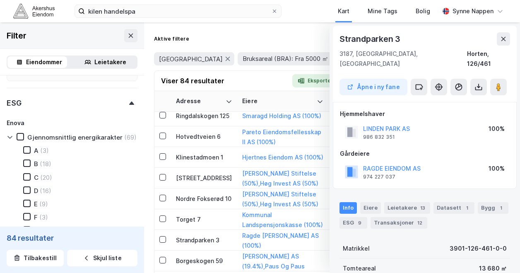
scroll to position [1613, 0]
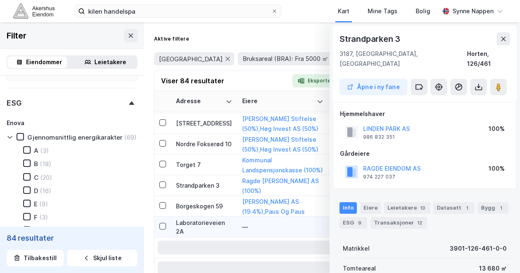
click at [233, 232] on td "Laboratorieveien 2A" at bounding box center [204, 226] width 66 height 21
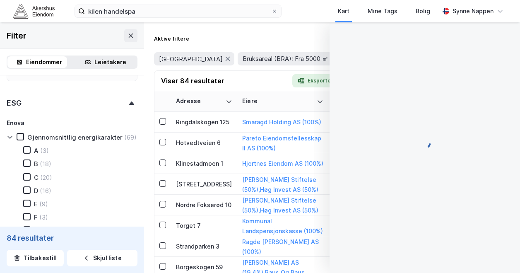
scroll to position [1558, 0]
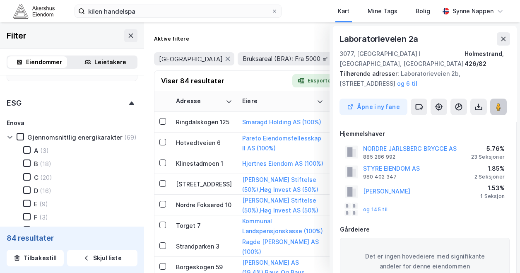
click at [500, 103] on image at bounding box center [498, 107] width 5 height 8
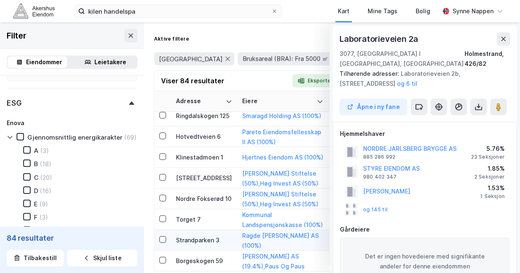
scroll to position [1613, 0]
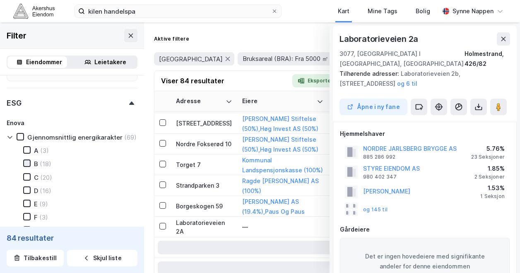
click at [27, 166] on icon at bounding box center [27, 163] width 6 height 6
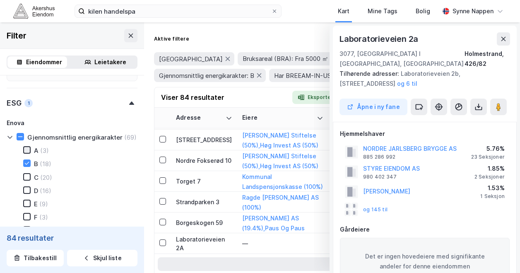
click at [27, 153] on icon at bounding box center [27, 150] width 6 height 6
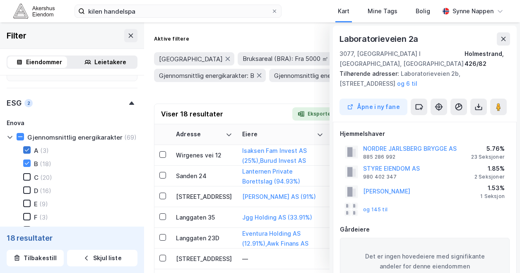
type input "Inkluder (18)"
type input "Nei (18)"
type input "--- (18)"
type input "Inkluder (21)"
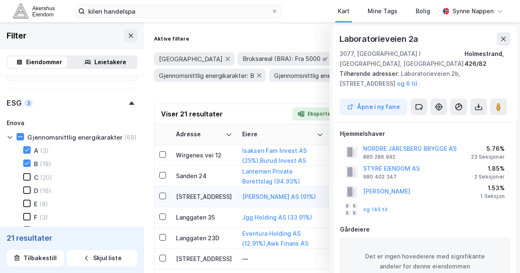
type input "Nei (21)"
type input "--- (21)"
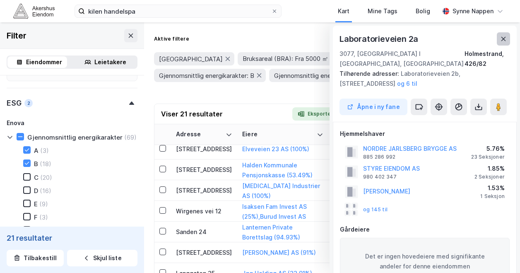
click at [502, 39] on icon at bounding box center [503, 39] width 7 height 7
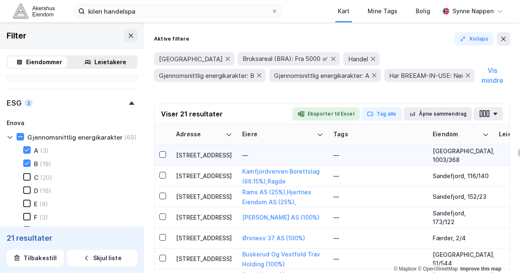
click at [203, 151] on div "[STREET_ADDRESS]" at bounding box center [204, 155] width 56 height 9
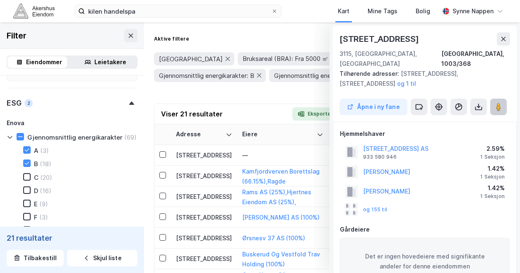
click at [493, 99] on button at bounding box center [498, 107] width 17 height 17
click at [212, 166] on td "[STREET_ADDRESS]" at bounding box center [204, 176] width 66 height 21
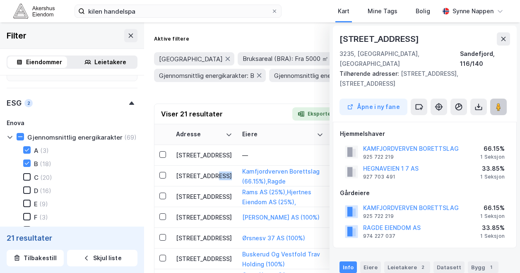
click at [493, 103] on button at bounding box center [498, 107] width 17 height 17
click at [215, 192] on div "[STREET_ADDRESS]" at bounding box center [204, 196] width 56 height 9
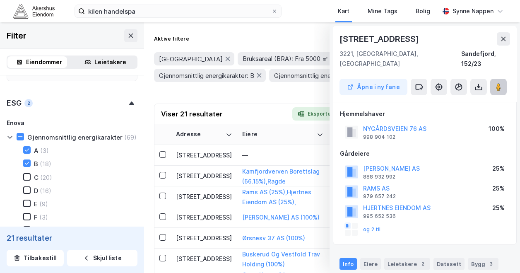
click at [493, 79] on button at bounding box center [498, 87] width 17 height 17
click at [185, 213] on div "[STREET_ADDRESS]" at bounding box center [204, 217] width 56 height 9
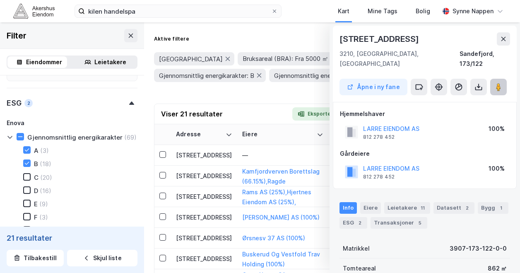
click at [499, 83] on image at bounding box center [498, 87] width 5 height 8
click at [201, 233] on div "[STREET_ADDRESS]" at bounding box center [204, 237] width 56 height 9
click at [496, 83] on image at bounding box center [498, 87] width 5 height 8
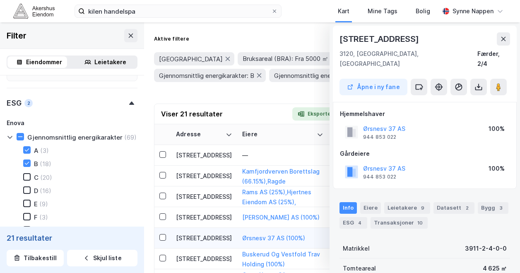
scroll to position [23, 0]
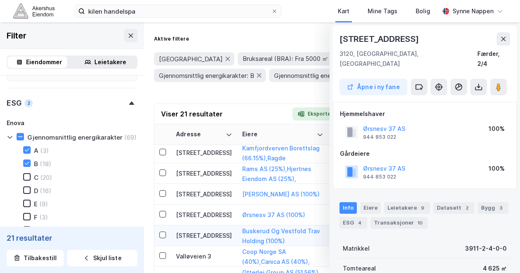
click at [208, 231] on div "[STREET_ADDRESS]" at bounding box center [204, 235] width 56 height 9
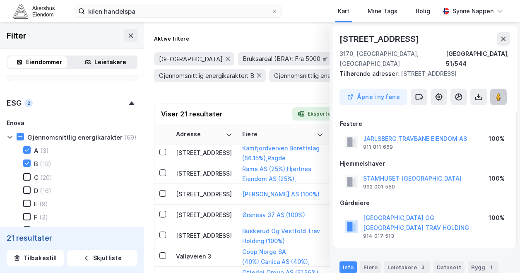
click at [500, 93] on image at bounding box center [498, 97] width 5 height 8
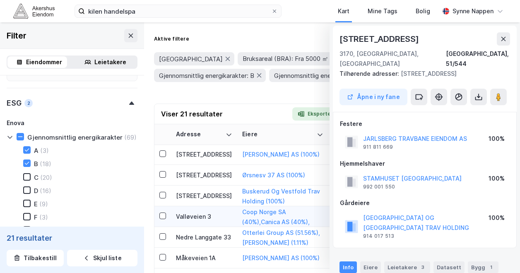
click at [202, 212] on div "Valløveien 3" at bounding box center [204, 216] width 56 height 9
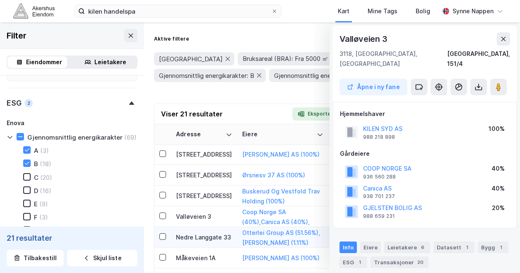
click at [219, 233] on div "Nedre Langgate 33" at bounding box center [204, 237] width 56 height 9
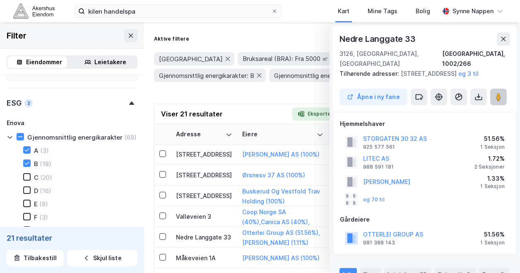
click at [497, 98] on image at bounding box center [498, 97] width 5 height 8
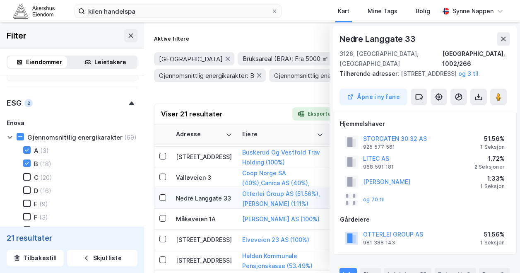
scroll to position [116, 0]
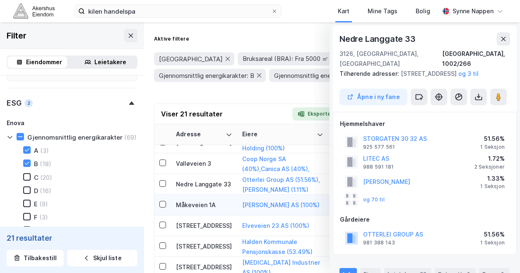
click at [216, 200] on div "Måkeveien 1A" at bounding box center [204, 204] width 56 height 9
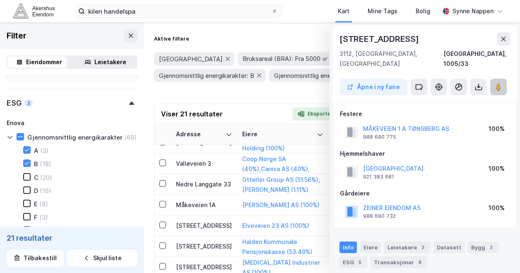
click at [501, 83] on icon at bounding box center [498, 87] width 8 height 8
click at [201, 221] on div "[STREET_ADDRESS]" at bounding box center [204, 225] width 56 height 9
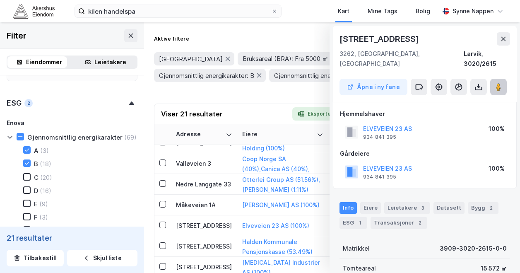
click at [495, 83] on icon at bounding box center [498, 87] width 8 height 8
click at [205, 236] on td "[STREET_ADDRESS]" at bounding box center [204, 246] width 66 height 21
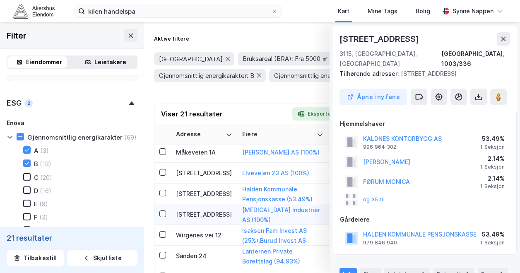
scroll to position [195, 0]
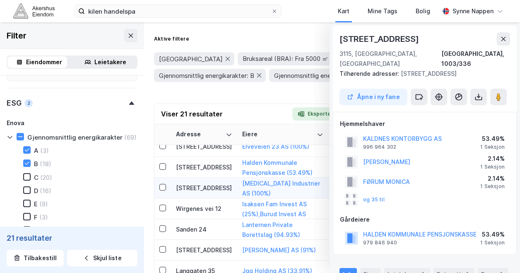
click at [211, 183] on div "[STREET_ADDRESS]" at bounding box center [204, 187] width 56 height 9
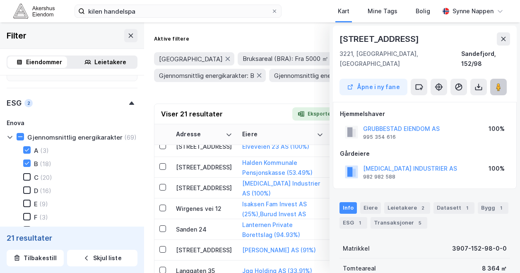
click at [495, 83] on icon at bounding box center [498, 87] width 8 height 8
click at [215, 198] on td "Wirgenes vei 12" at bounding box center [204, 208] width 66 height 21
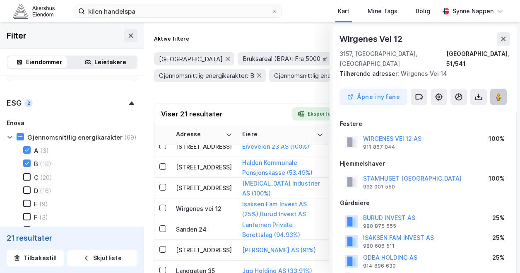
click at [499, 93] on image at bounding box center [498, 97] width 5 height 8
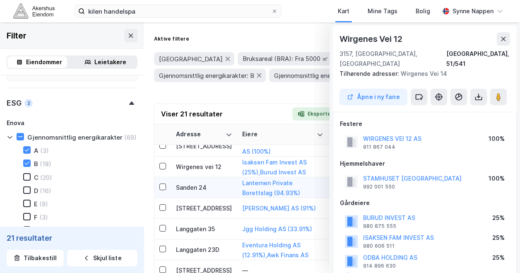
click at [207, 183] on div "Sanden 24" at bounding box center [204, 187] width 56 height 9
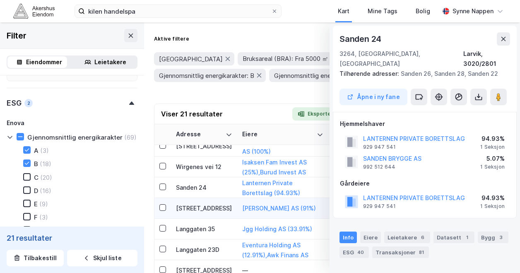
click at [176, 204] on div "[STREET_ADDRESS]" at bounding box center [204, 208] width 56 height 9
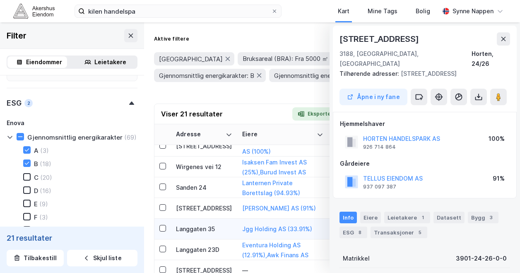
click at [197, 224] on div "Langgaten 35" at bounding box center [204, 228] width 56 height 9
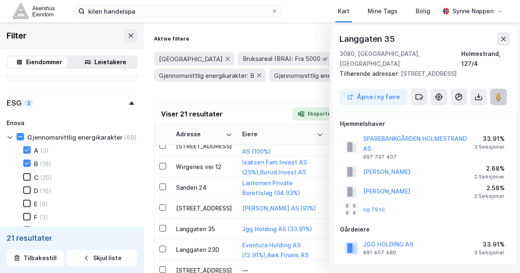
click at [494, 91] on button at bounding box center [498, 97] width 17 height 17
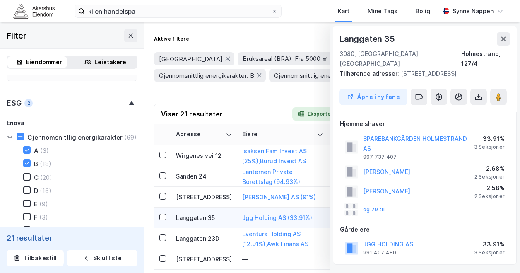
scroll to position [250, 0]
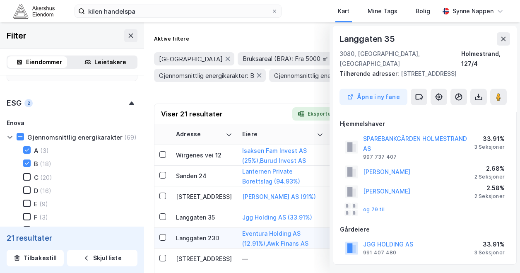
click at [200, 233] on div "Langgaten 23D" at bounding box center [204, 237] width 56 height 9
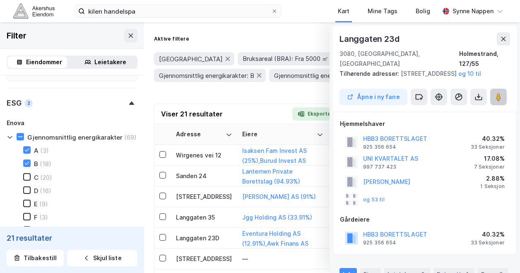
click at [499, 101] on button at bounding box center [498, 97] width 17 height 17
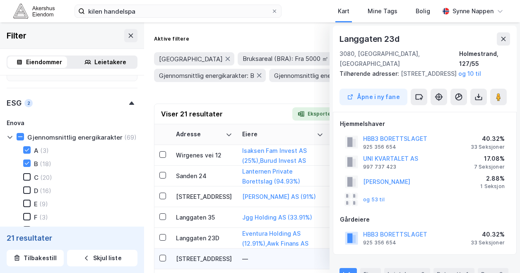
click at [215, 254] on div "[STREET_ADDRESS]" at bounding box center [204, 258] width 56 height 9
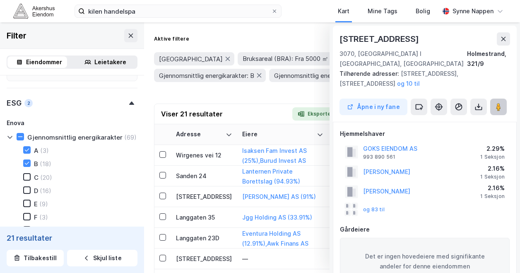
click at [501, 103] on icon at bounding box center [498, 107] width 8 height 8
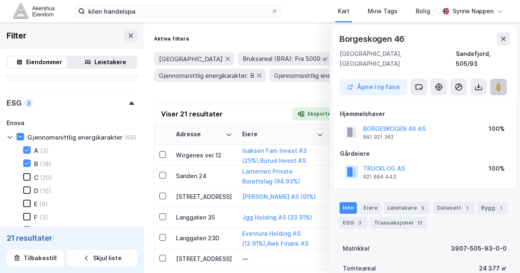
click at [497, 84] on button at bounding box center [498, 87] width 17 height 17
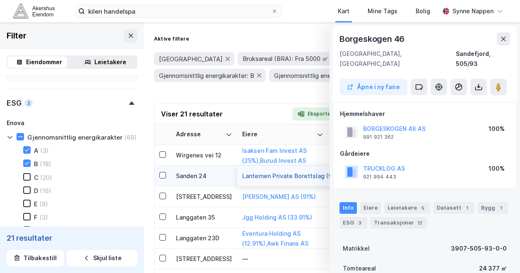
scroll to position [255, 0]
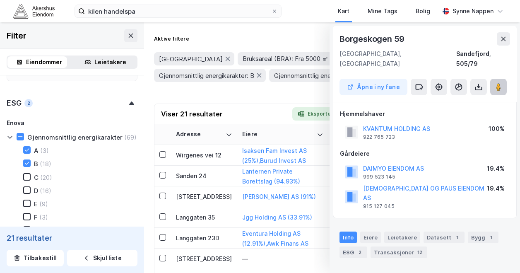
click at [497, 83] on image at bounding box center [498, 87] width 5 height 8
